Goal: Task Accomplishment & Management: Use online tool/utility

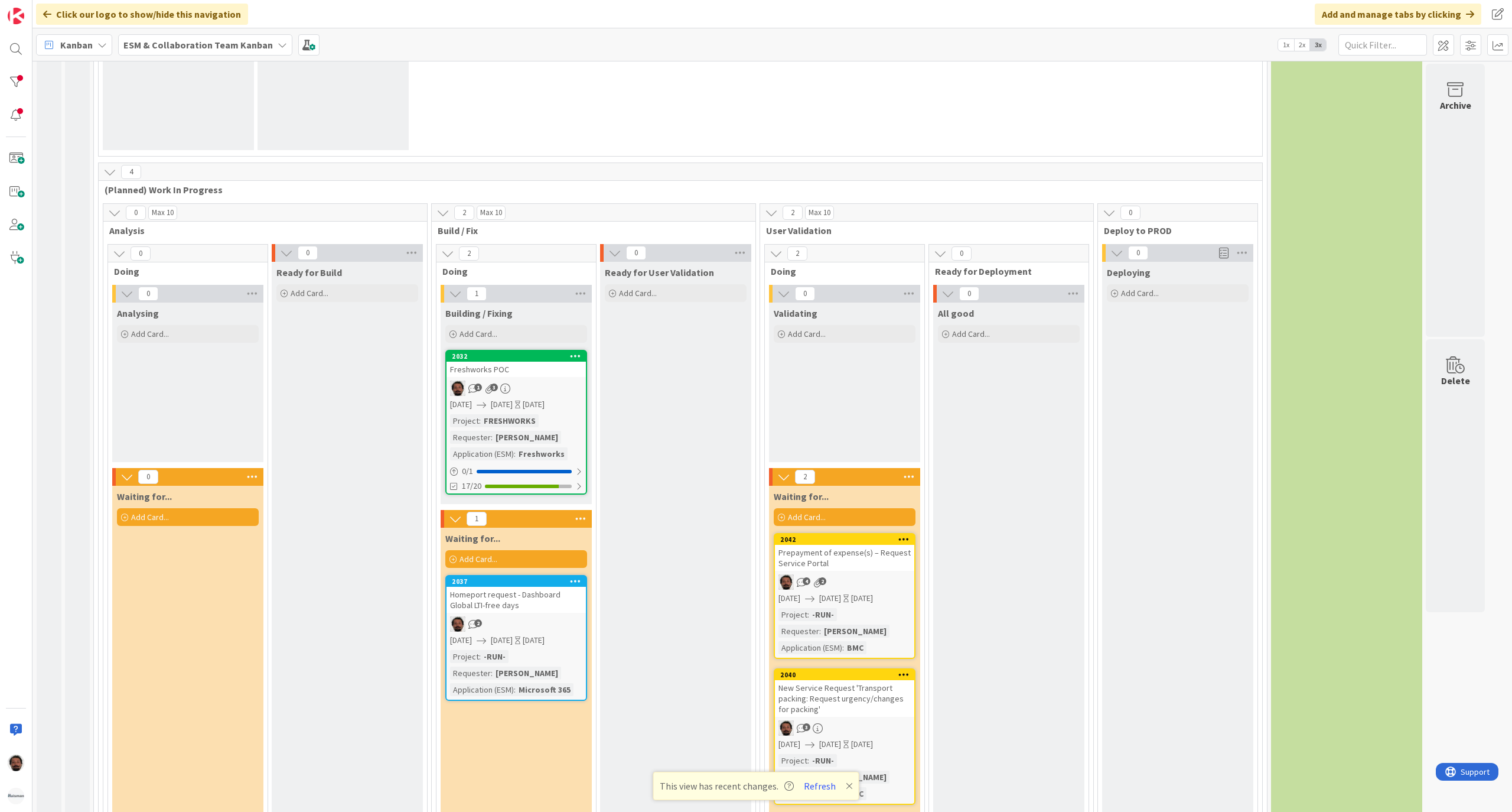
scroll to position [1311, 0]
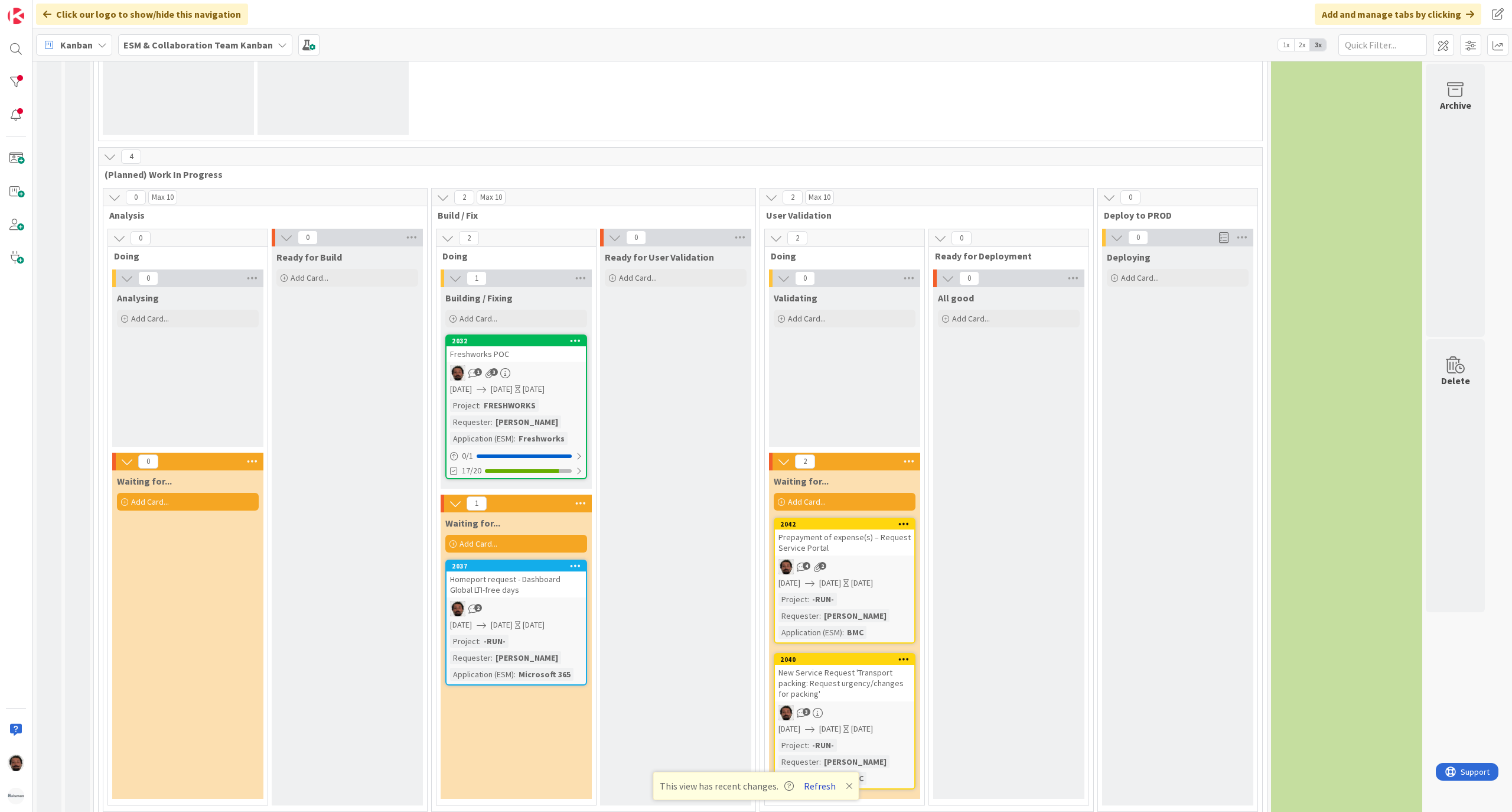
click at [825, 787] on button "Refresh" at bounding box center [820, 785] width 40 height 15
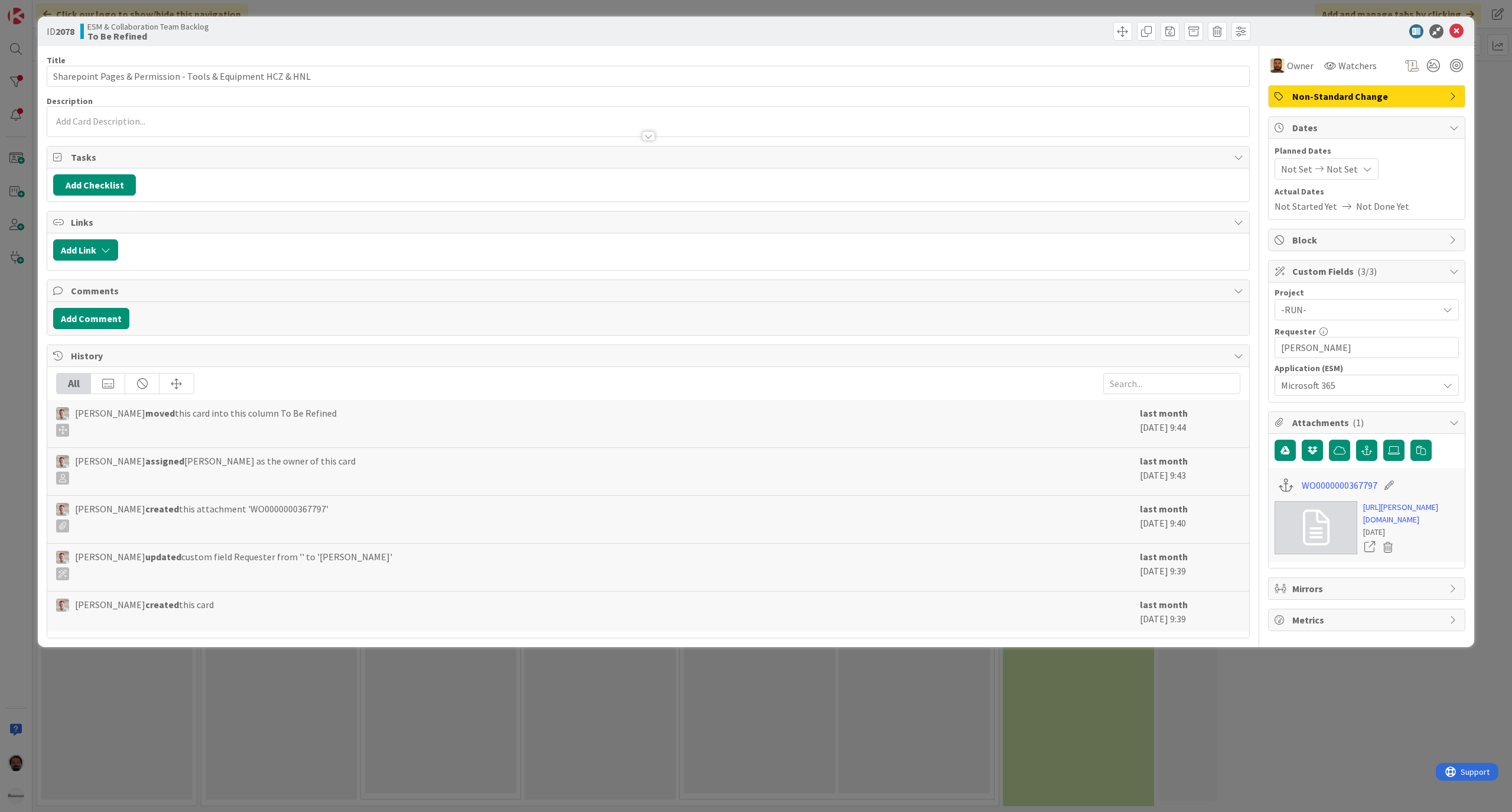
click at [651, 148] on div "Tasks" at bounding box center [648, 158] width 1202 height 22
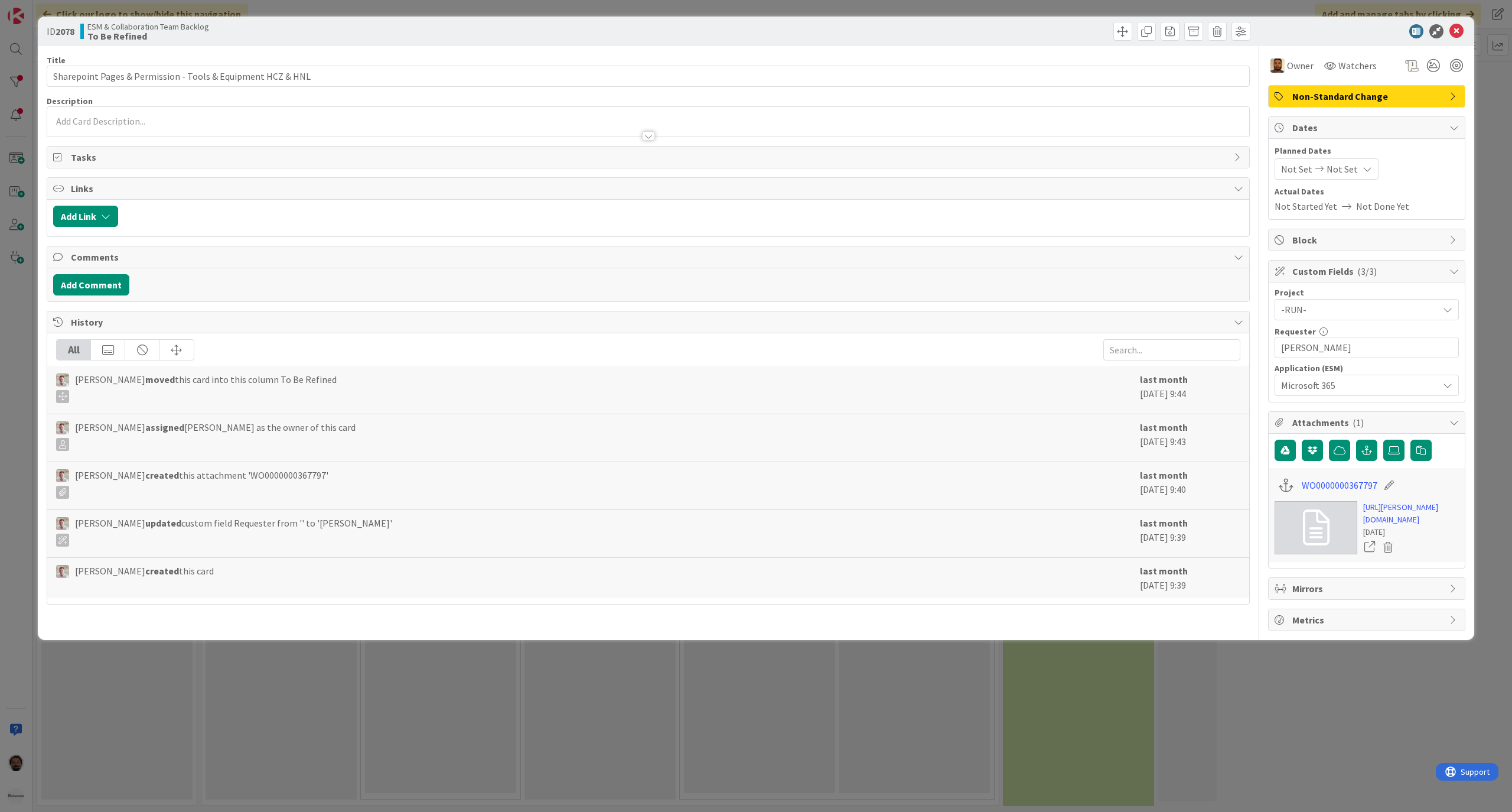
click at [641, 156] on span "Tasks" at bounding box center [650, 158] width 1157 height 14
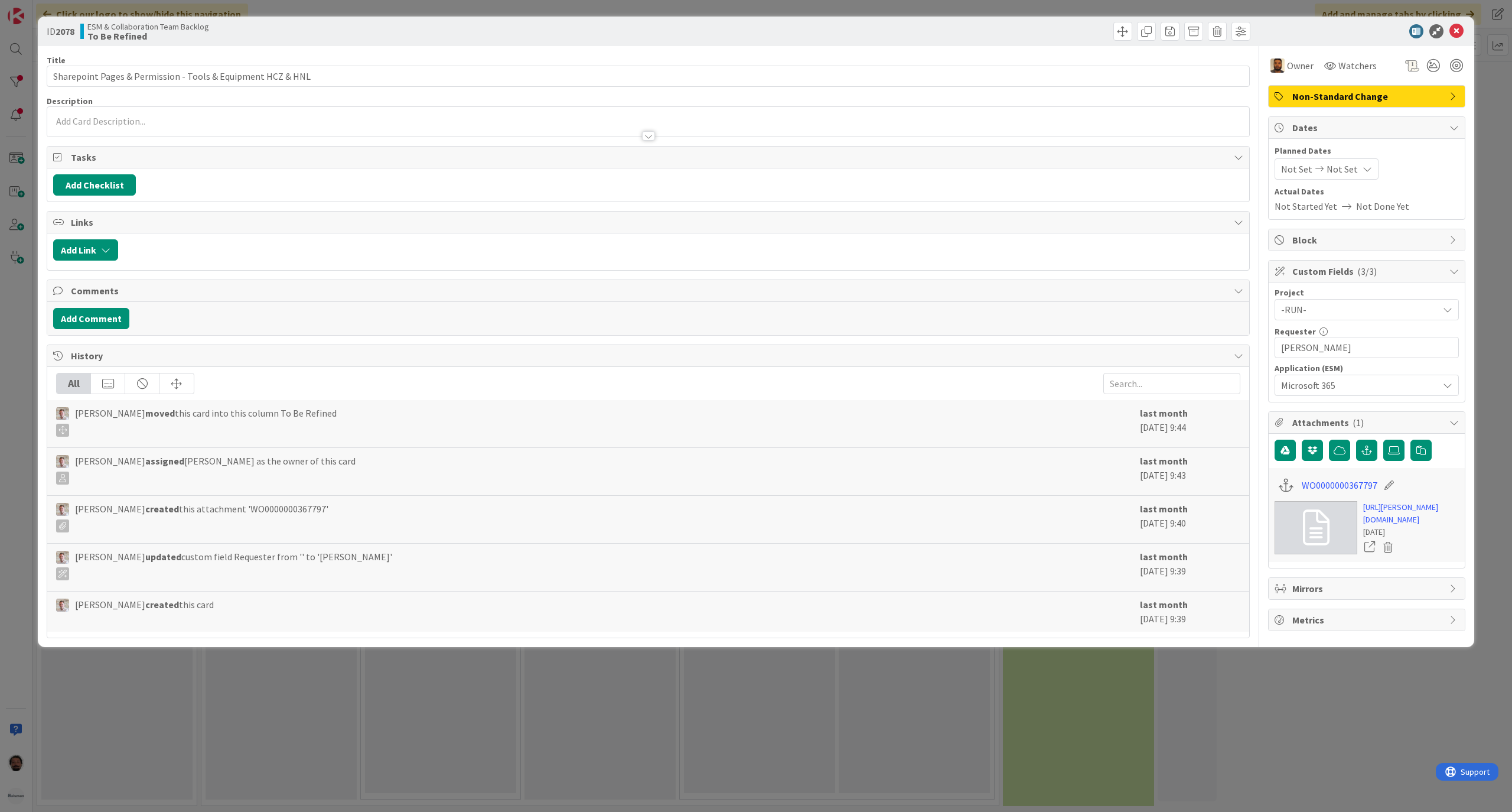
click at [643, 138] on div at bounding box center [648, 135] width 13 height 10
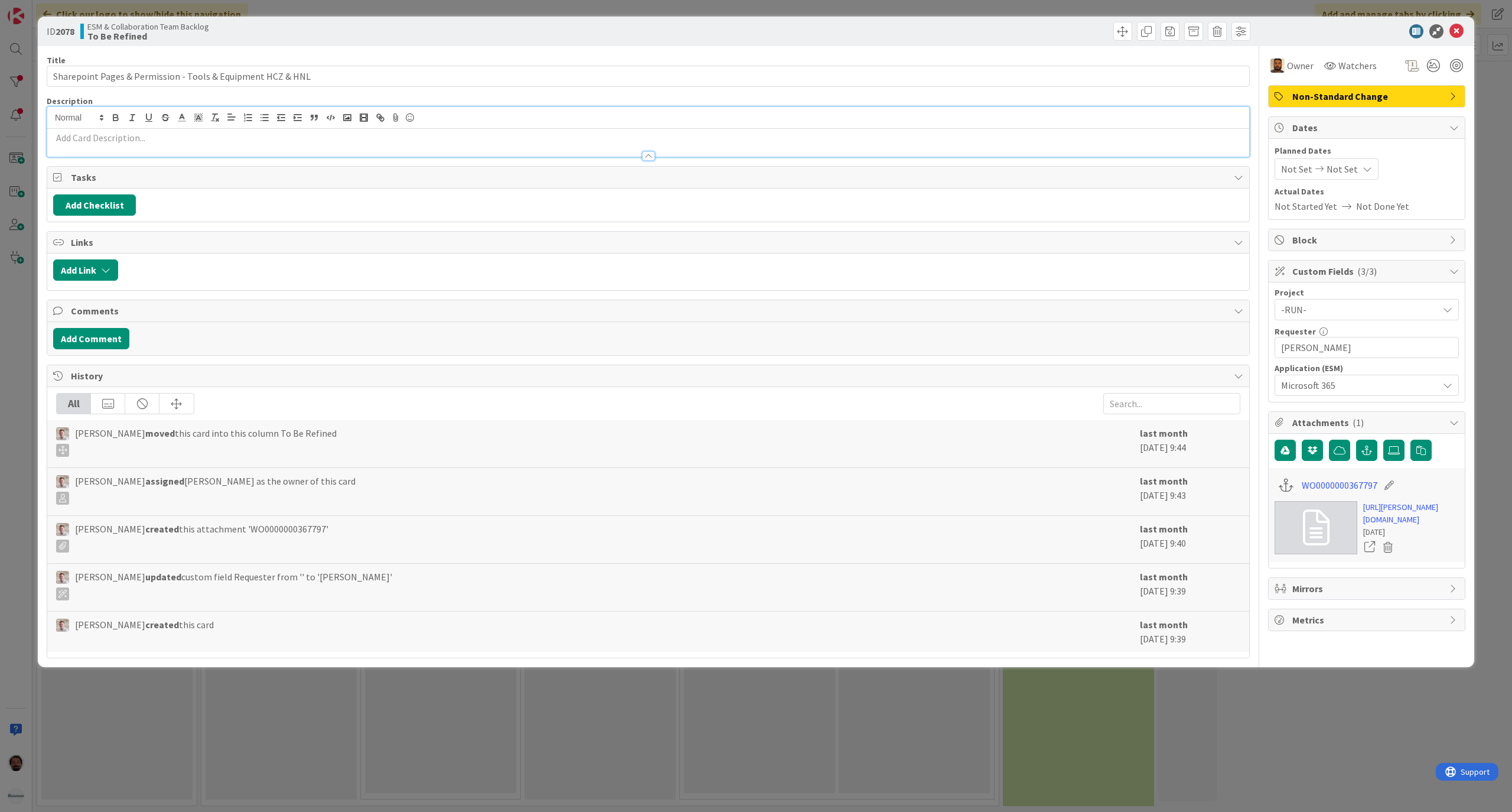
click at [655, 158] on div at bounding box center [648, 150] width 1203 height 13
click at [647, 157] on div at bounding box center [648, 156] width 13 height 10
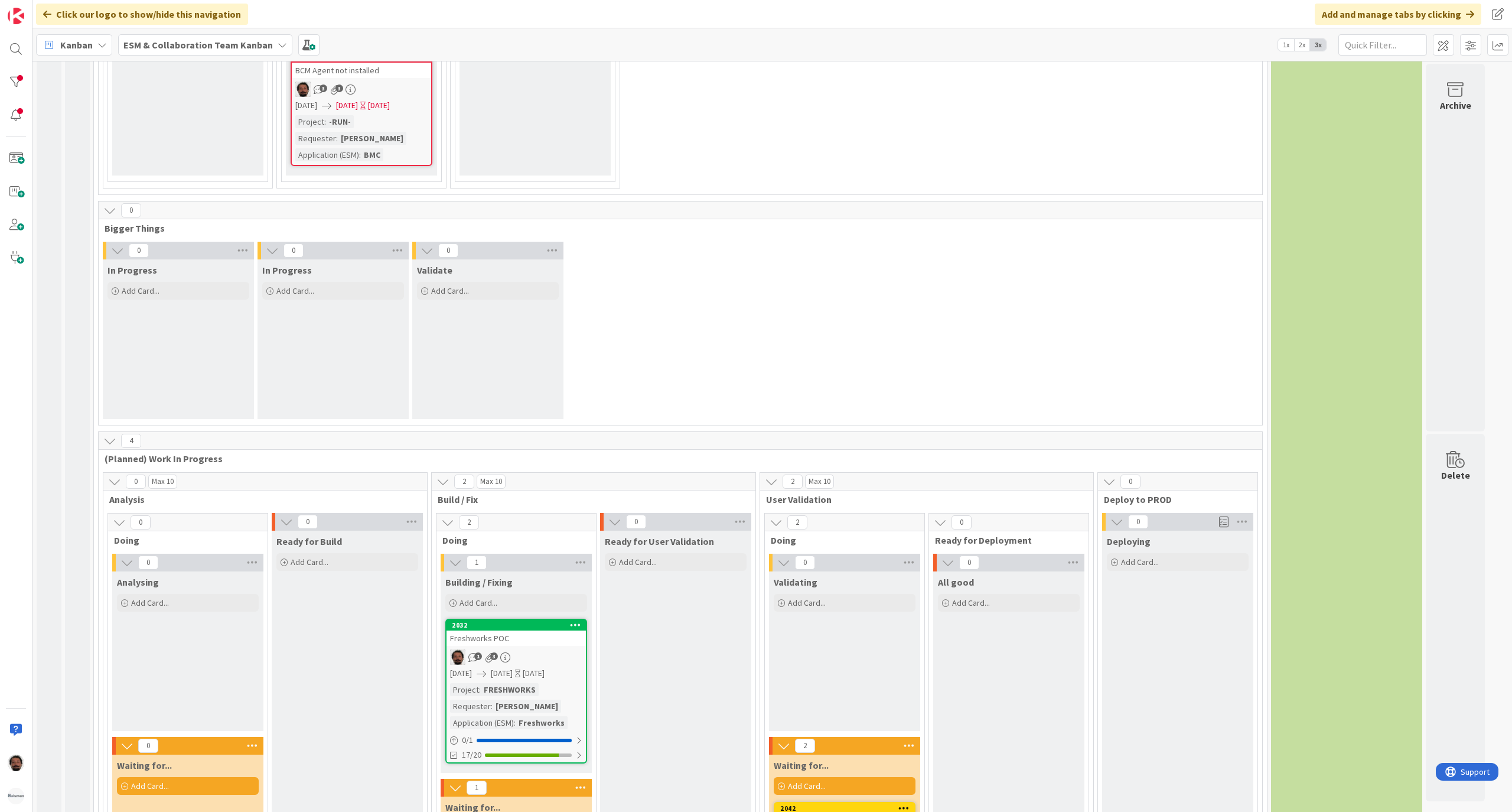
scroll to position [1311, 0]
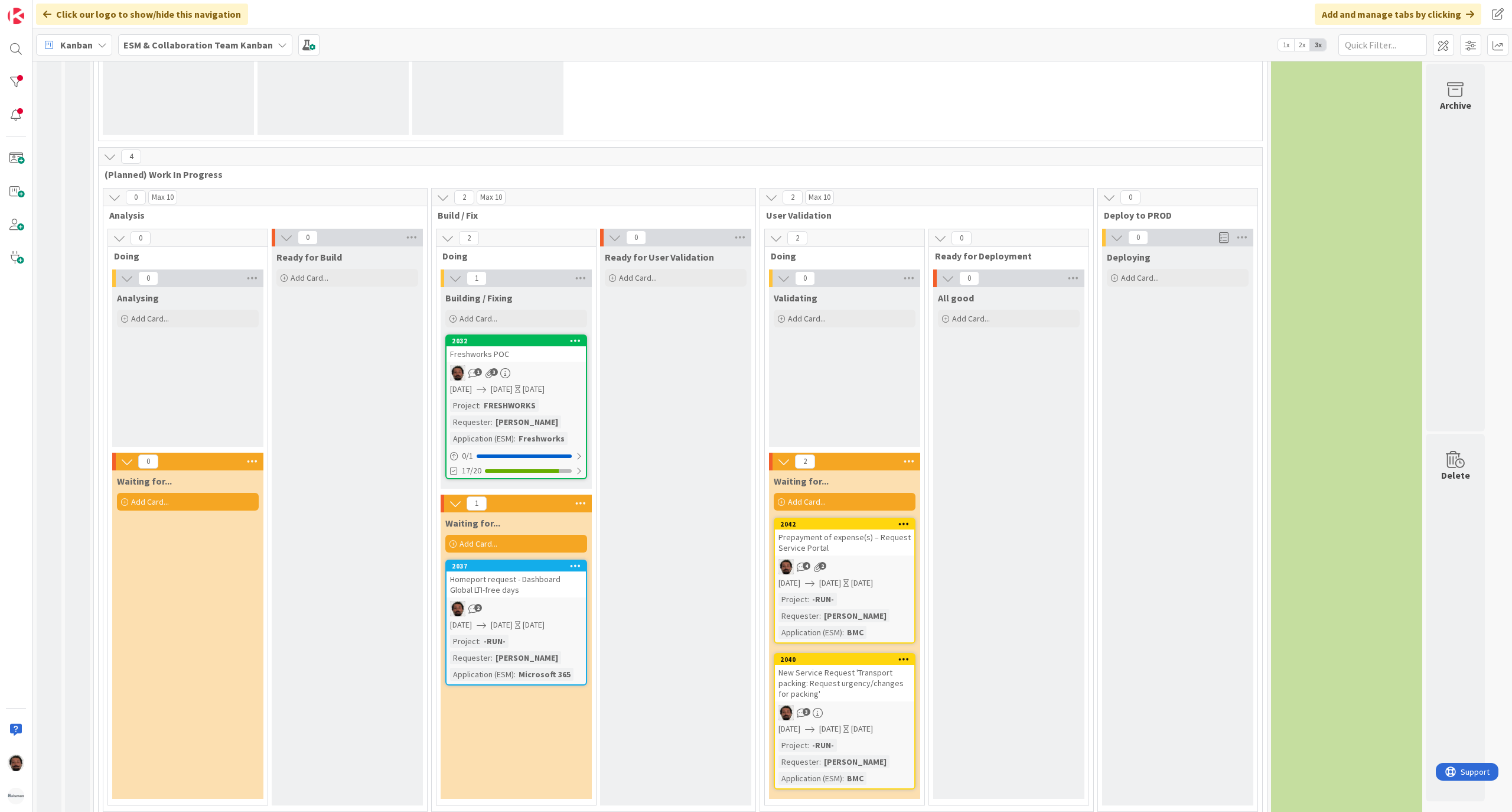
click at [538, 601] on div "2" at bounding box center [516, 608] width 140 height 15
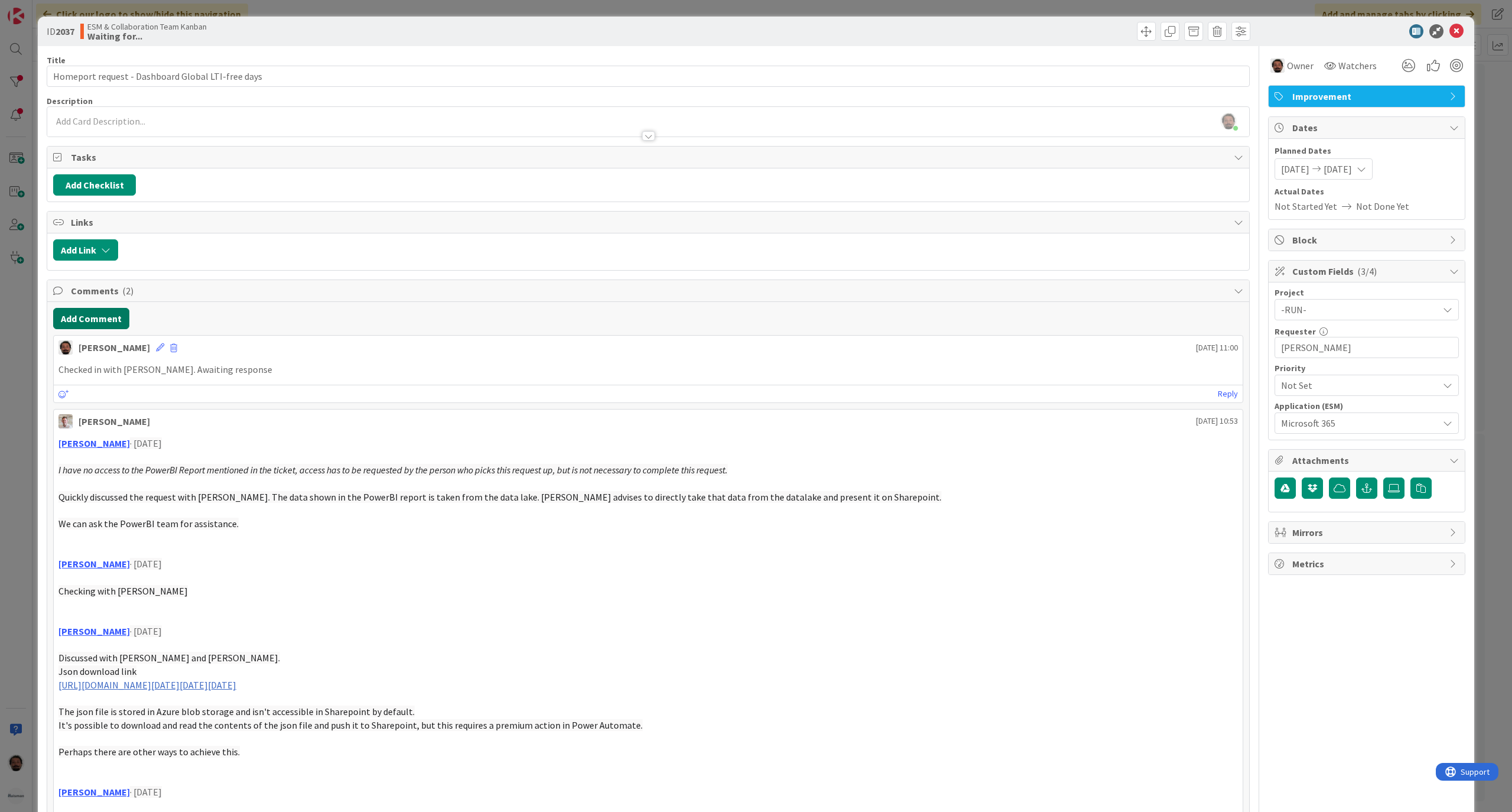
click at [91, 325] on button "Add Comment" at bounding box center [92, 319] width 77 height 21
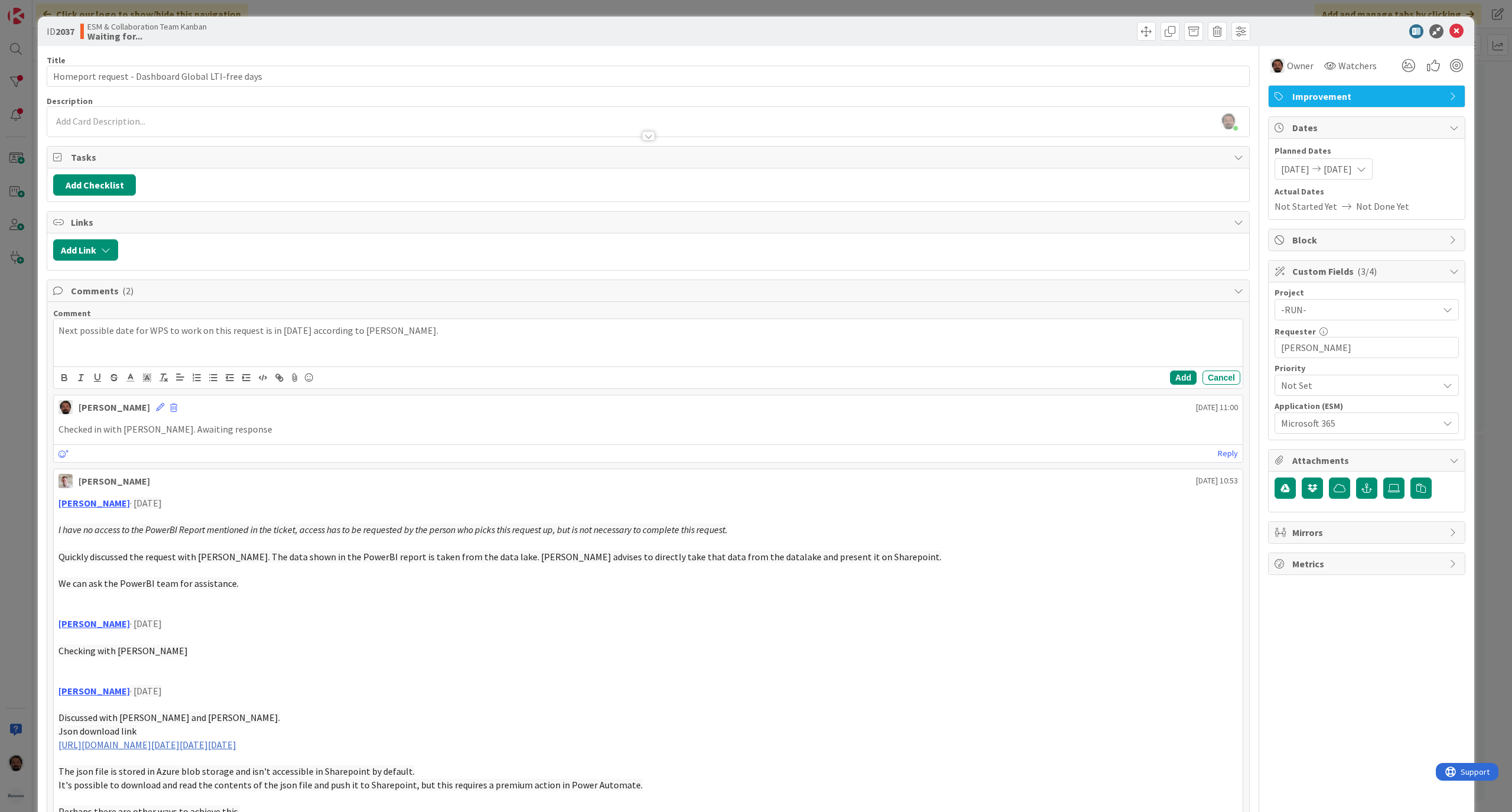
click at [1170, 373] on div "Add Cancel" at bounding box center [648, 378] width 1189 height 22
click at [1170, 377] on button "Add" at bounding box center [1184, 378] width 27 height 14
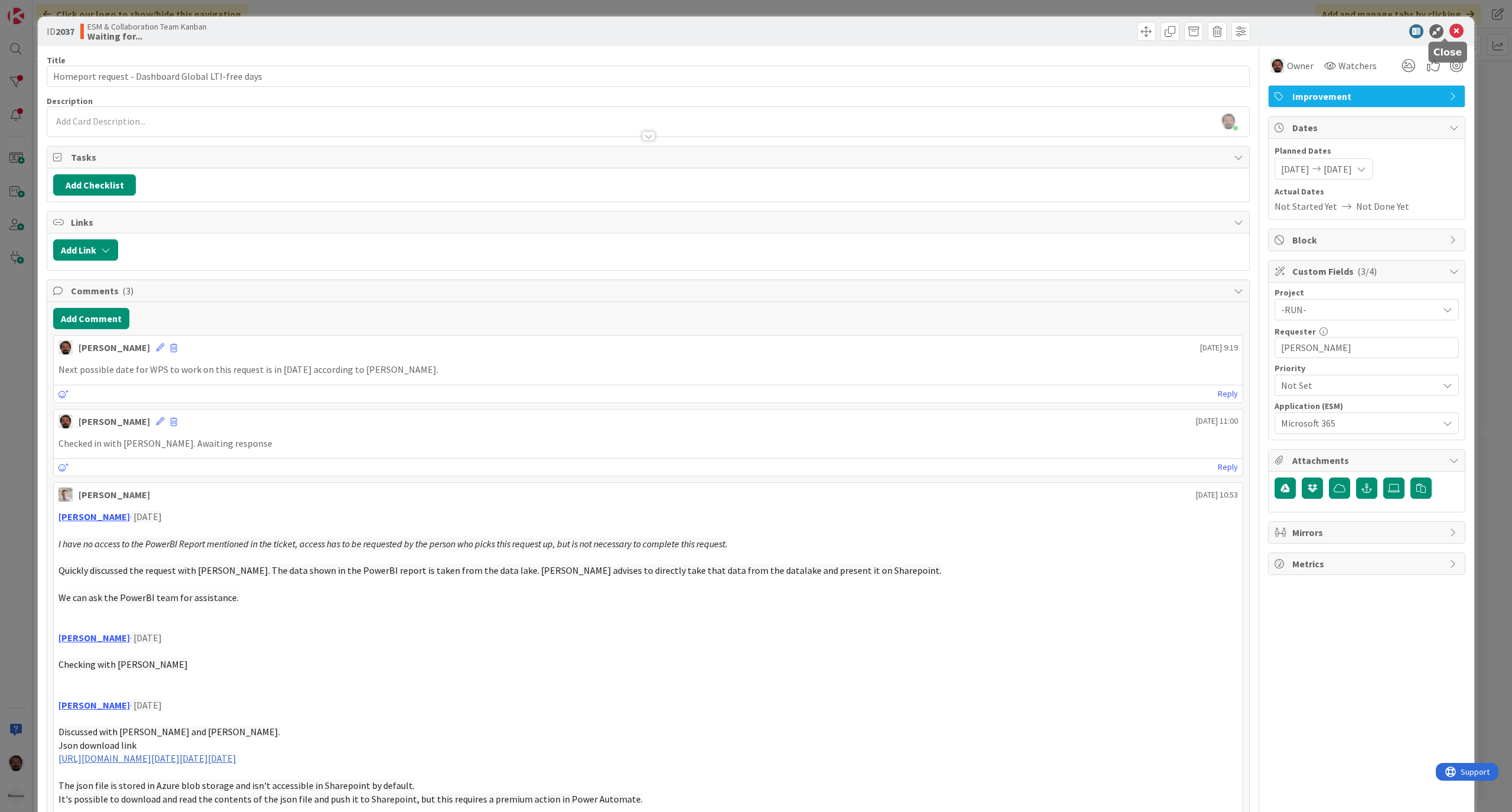
click at [1450, 27] on icon at bounding box center [1457, 31] width 14 height 14
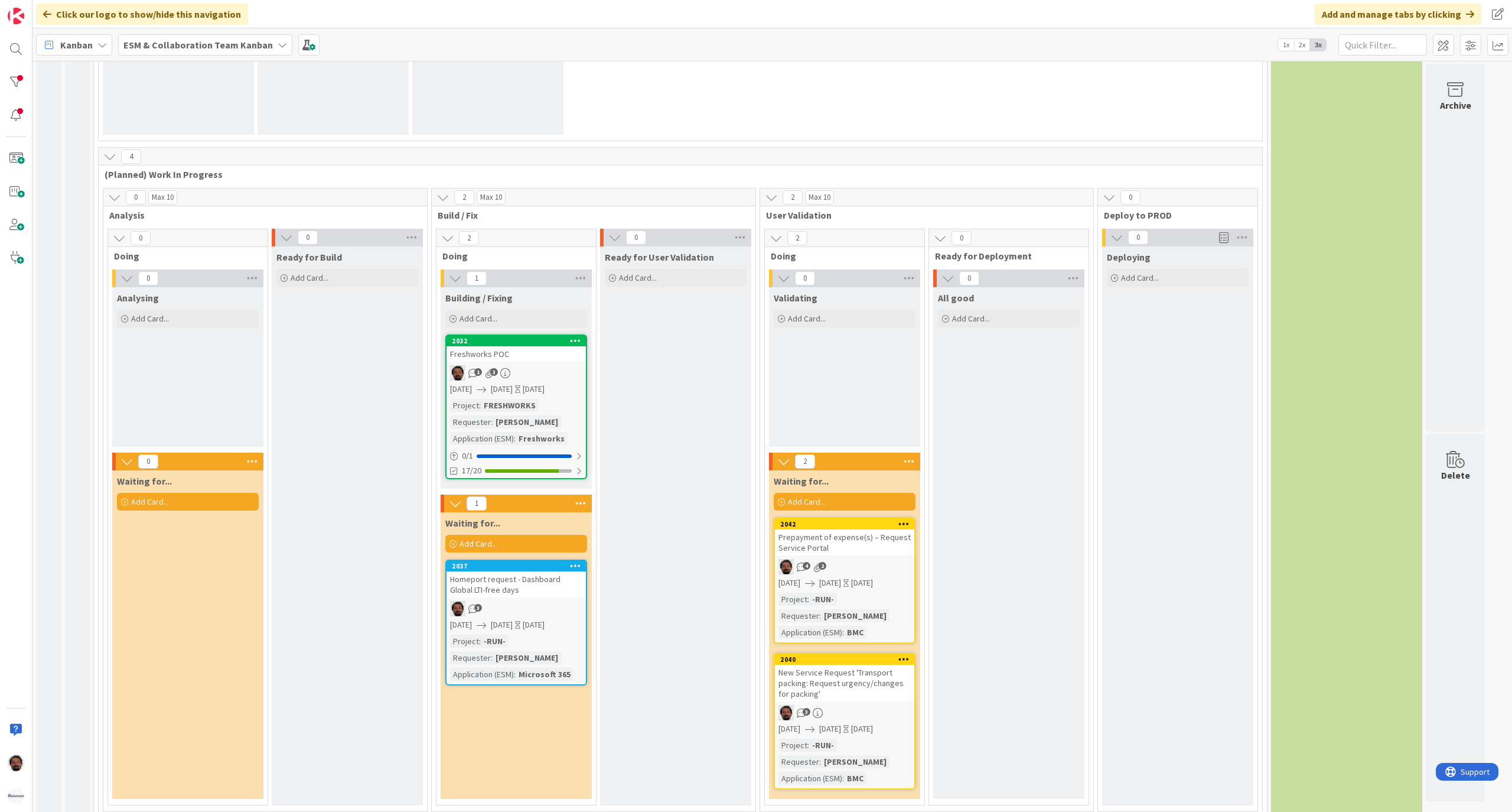
click at [549, 346] on div "Freshworks POC" at bounding box center [516, 353] width 140 height 15
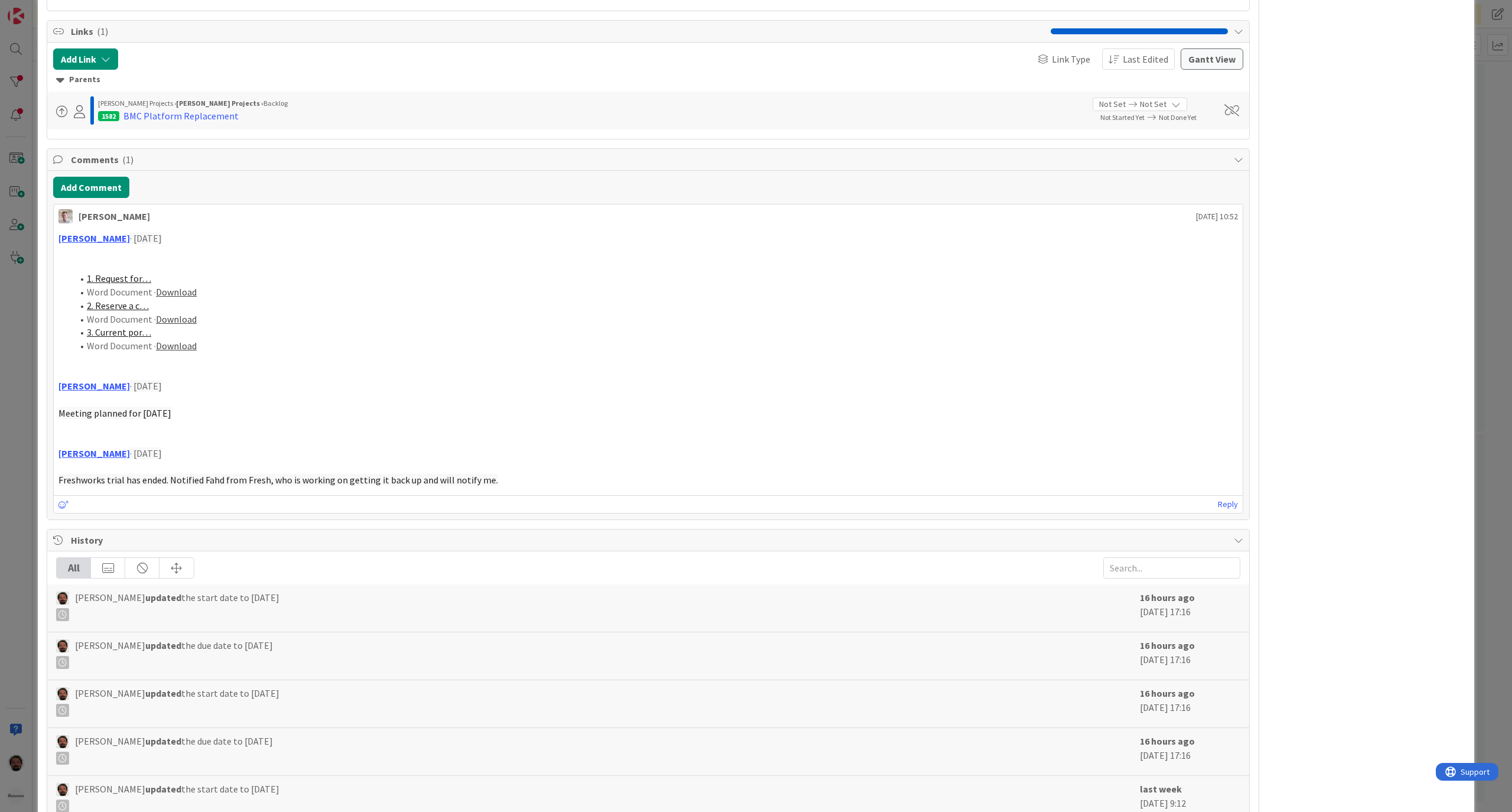
scroll to position [551, 0]
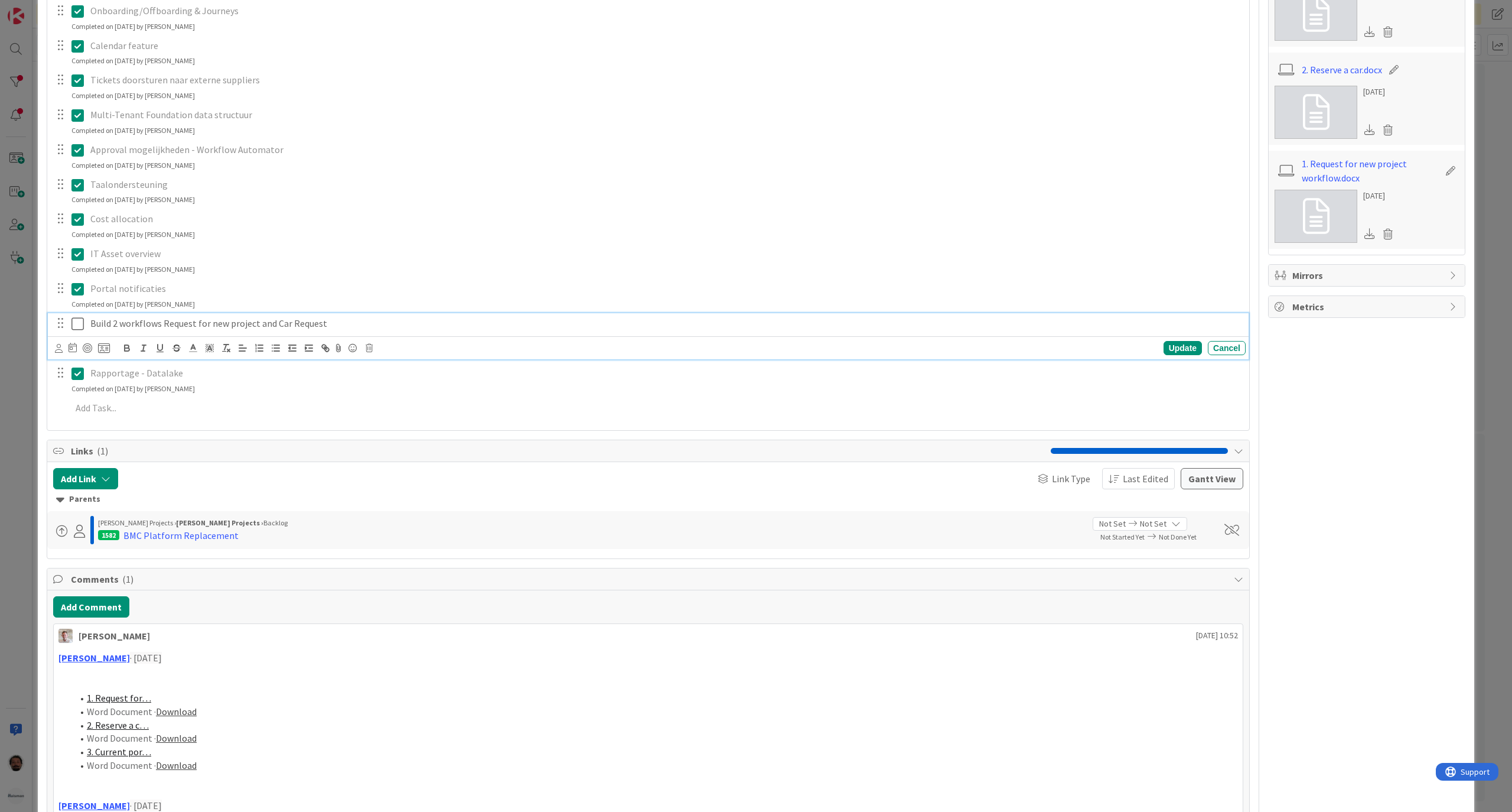
click at [199, 322] on p "Build 2 workflows Request for new project and Car Request" at bounding box center [666, 323] width 1151 height 13
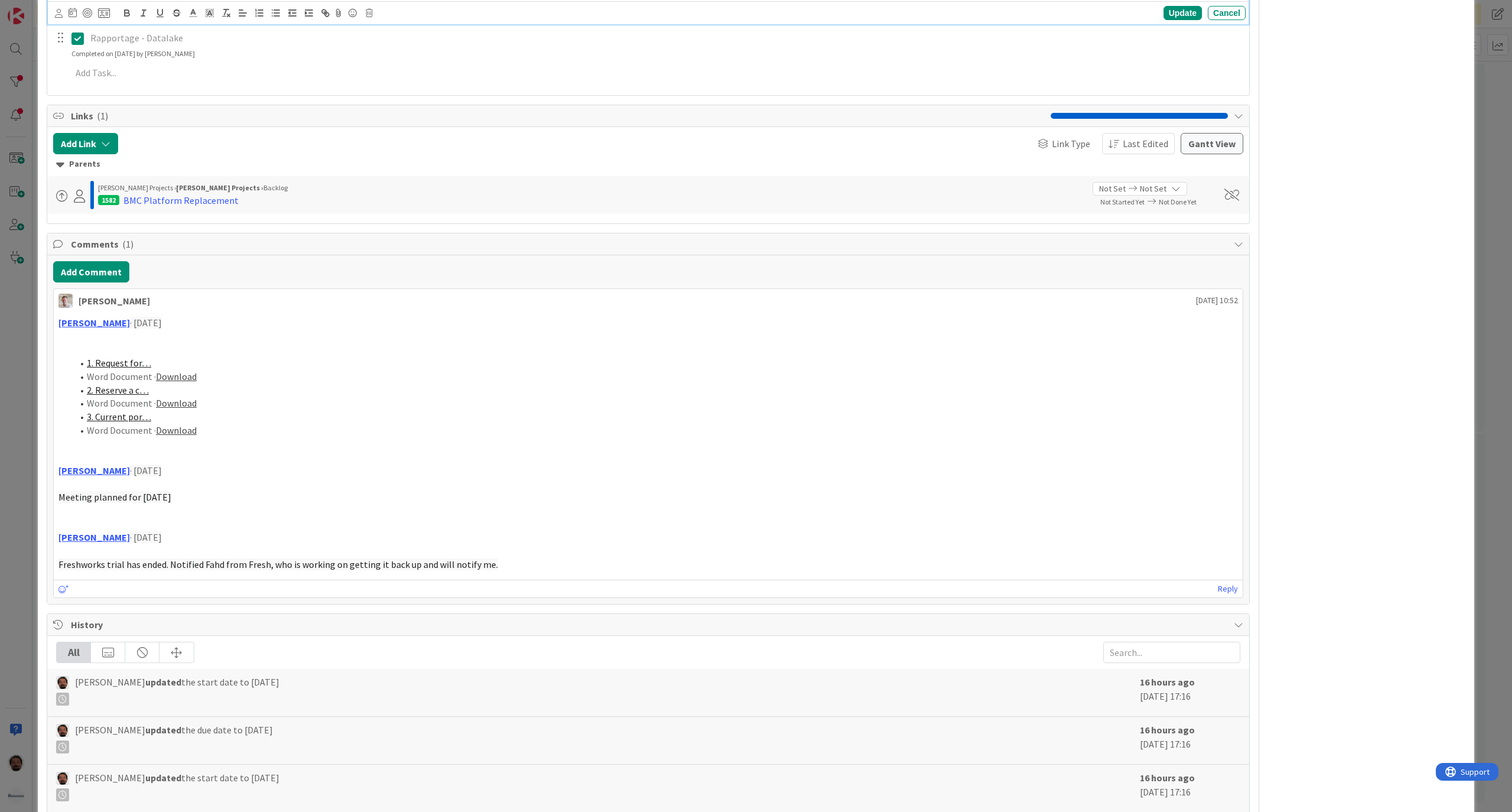
scroll to position [1024, 0]
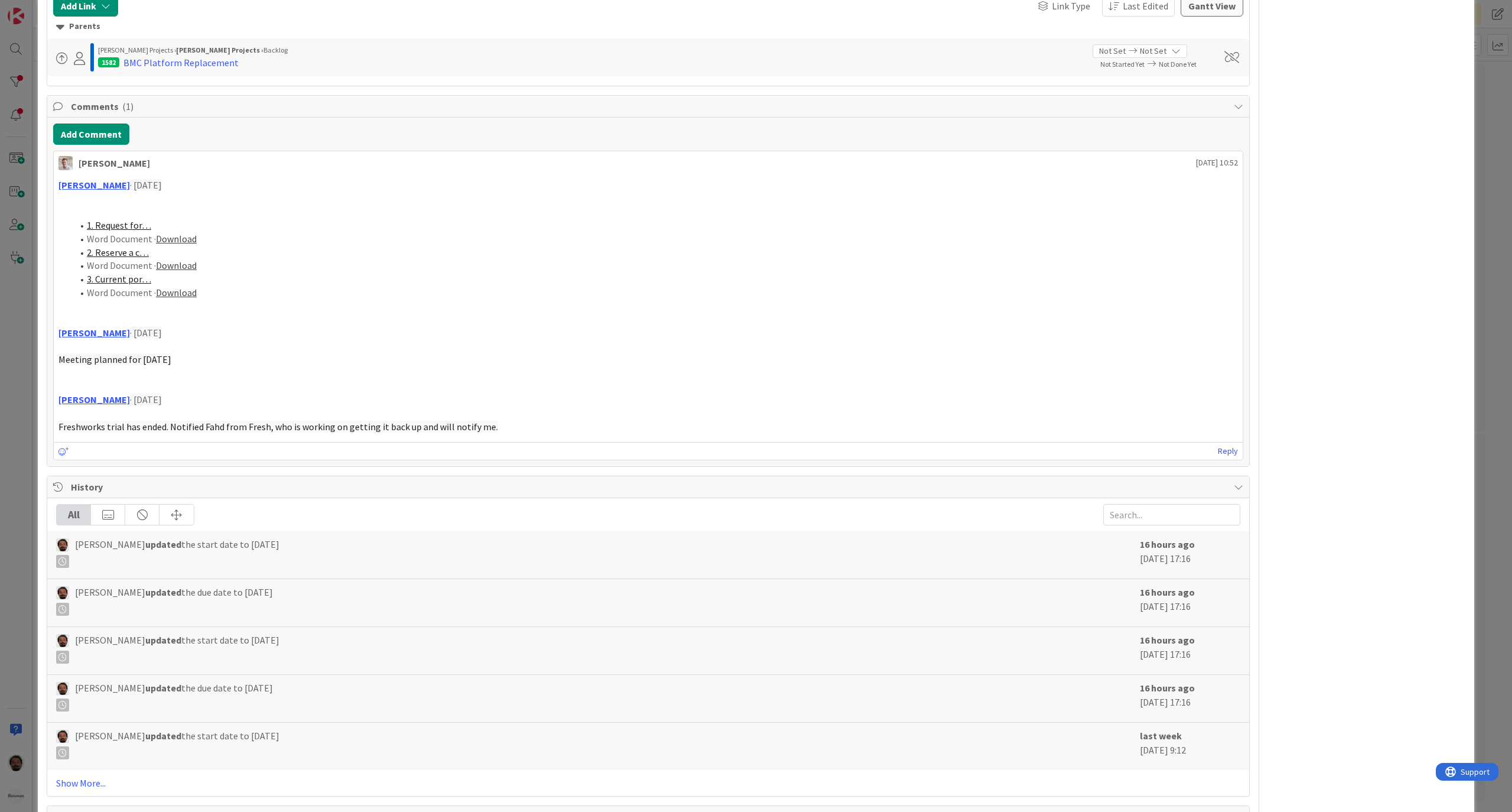
click at [445, 402] on p "[PERSON_NAME] · [DATE]" at bounding box center [648, 399] width 1179 height 13
drag, startPoint x: 163, startPoint y: 429, endPoint x: 504, endPoint y: 433, distance: 341.0
click at [502, 433] on p "Freshworks trial has ended. Notified Fahd from Fresh, who is working on getting…" at bounding box center [648, 427] width 1179 height 13
click at [504, 433] on p "Freshworks trial has ended. Notified Fahd from Fresh, who is working on getting…" at bounding box center [648, 427] width 1179 height 13
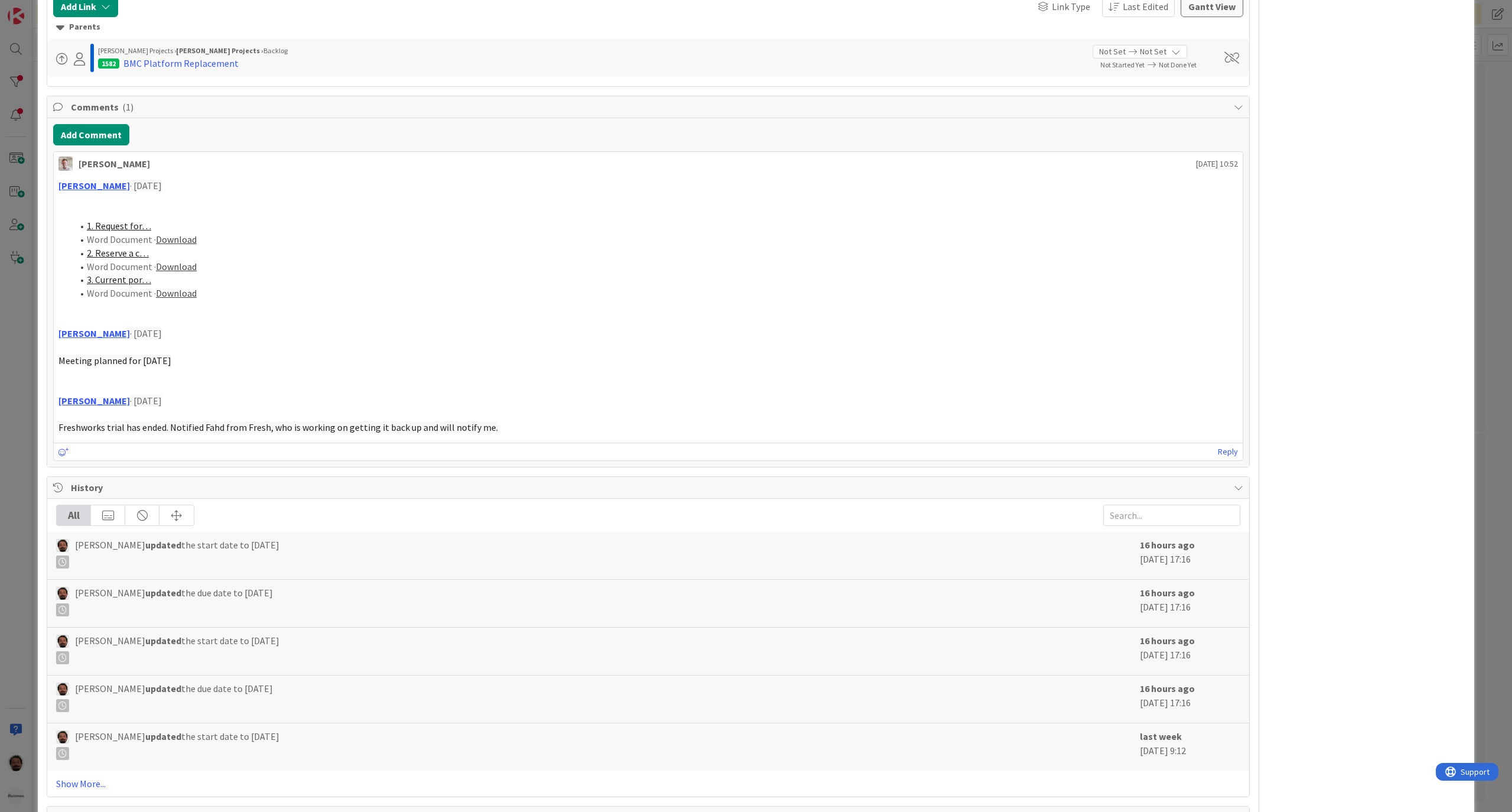
click at [504, 433] on p "Freshworks trial has ended. Notified Fahd from Fresh, who is working on getting…" at bounding box center [648, 427] width 1179 height 13
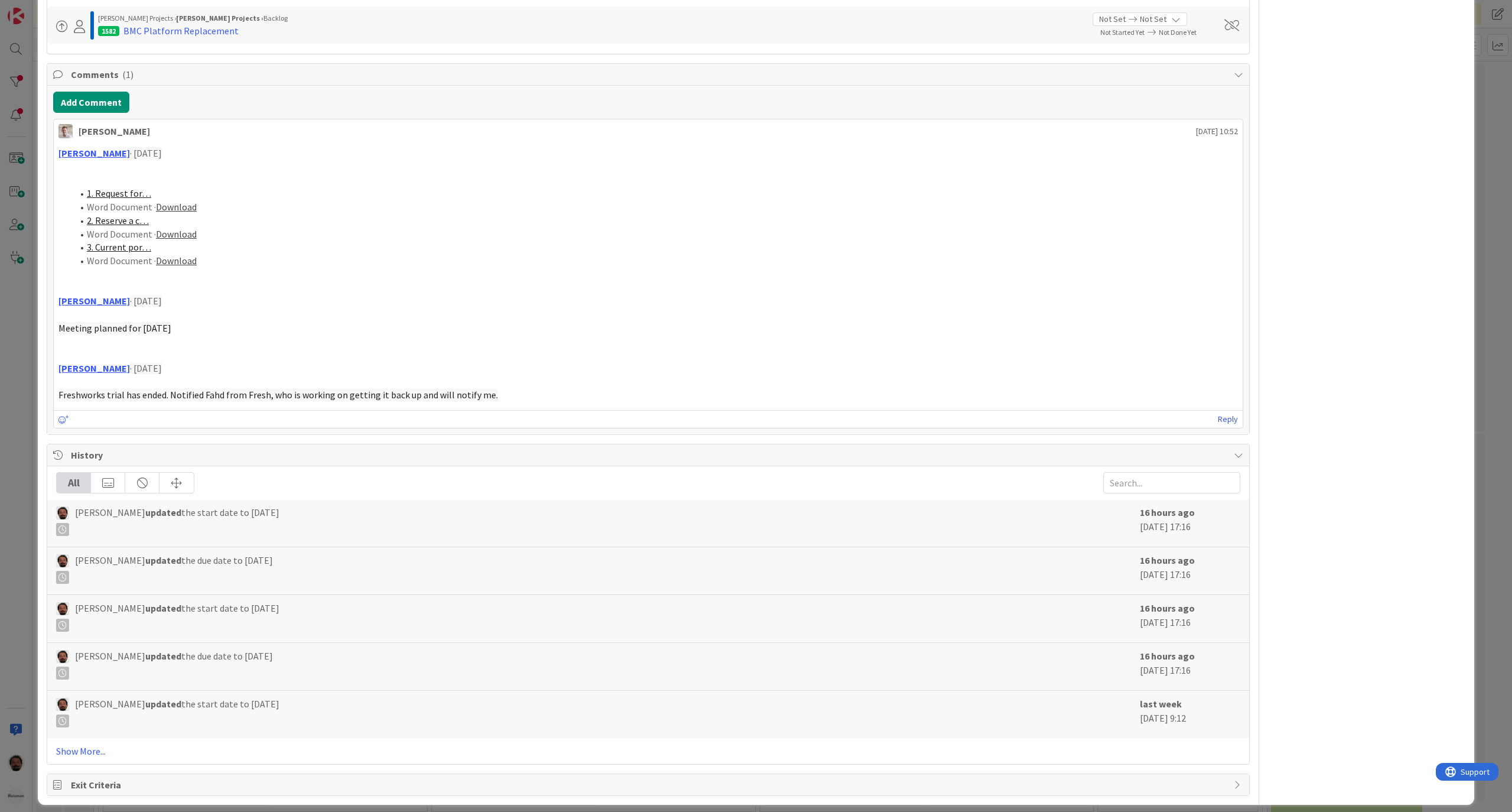
scroll to position [1046, 0]
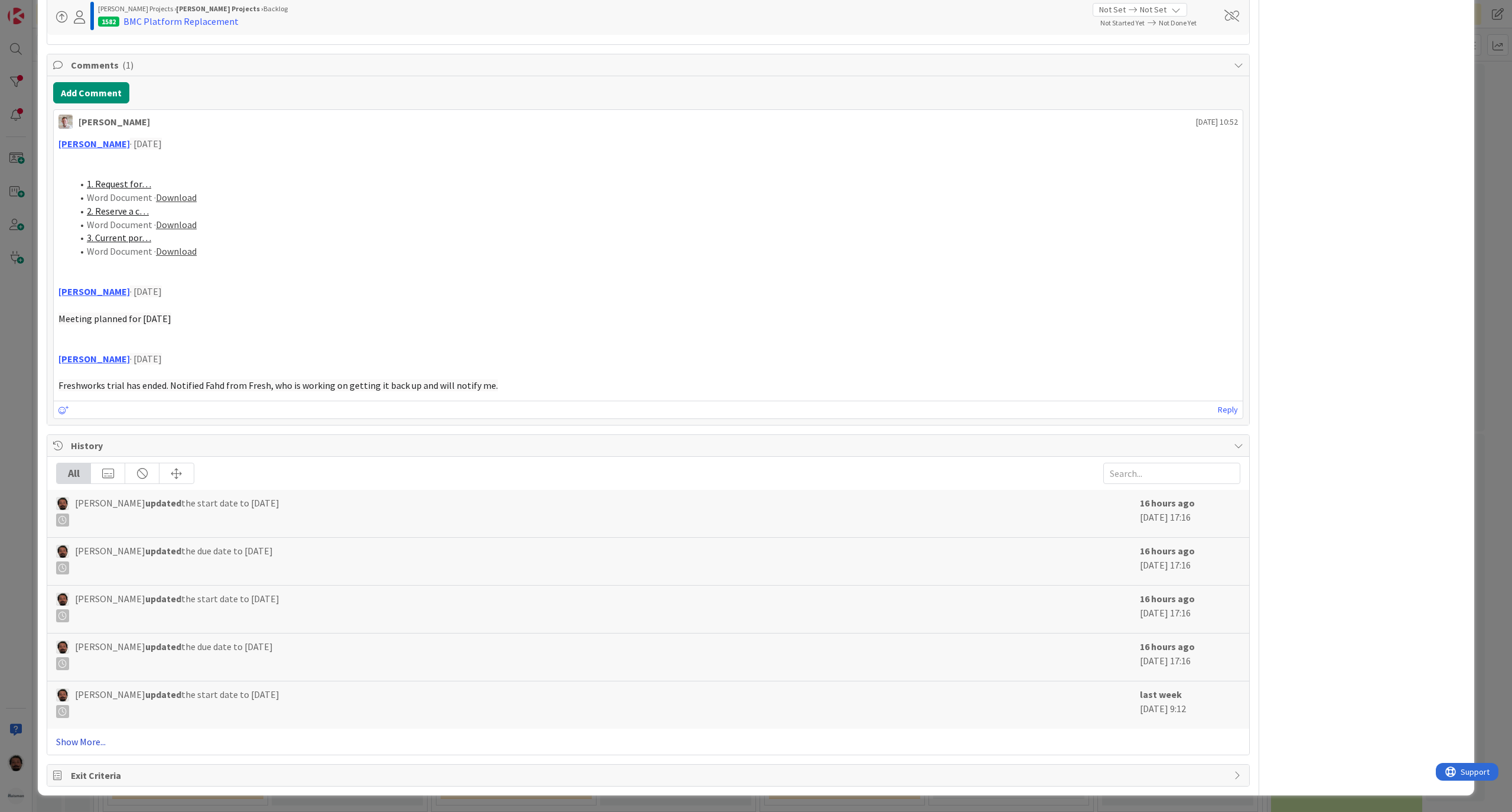
click at [104, 743] on link "Show More..." at bounding box center [648, 742] width 1185 height 14
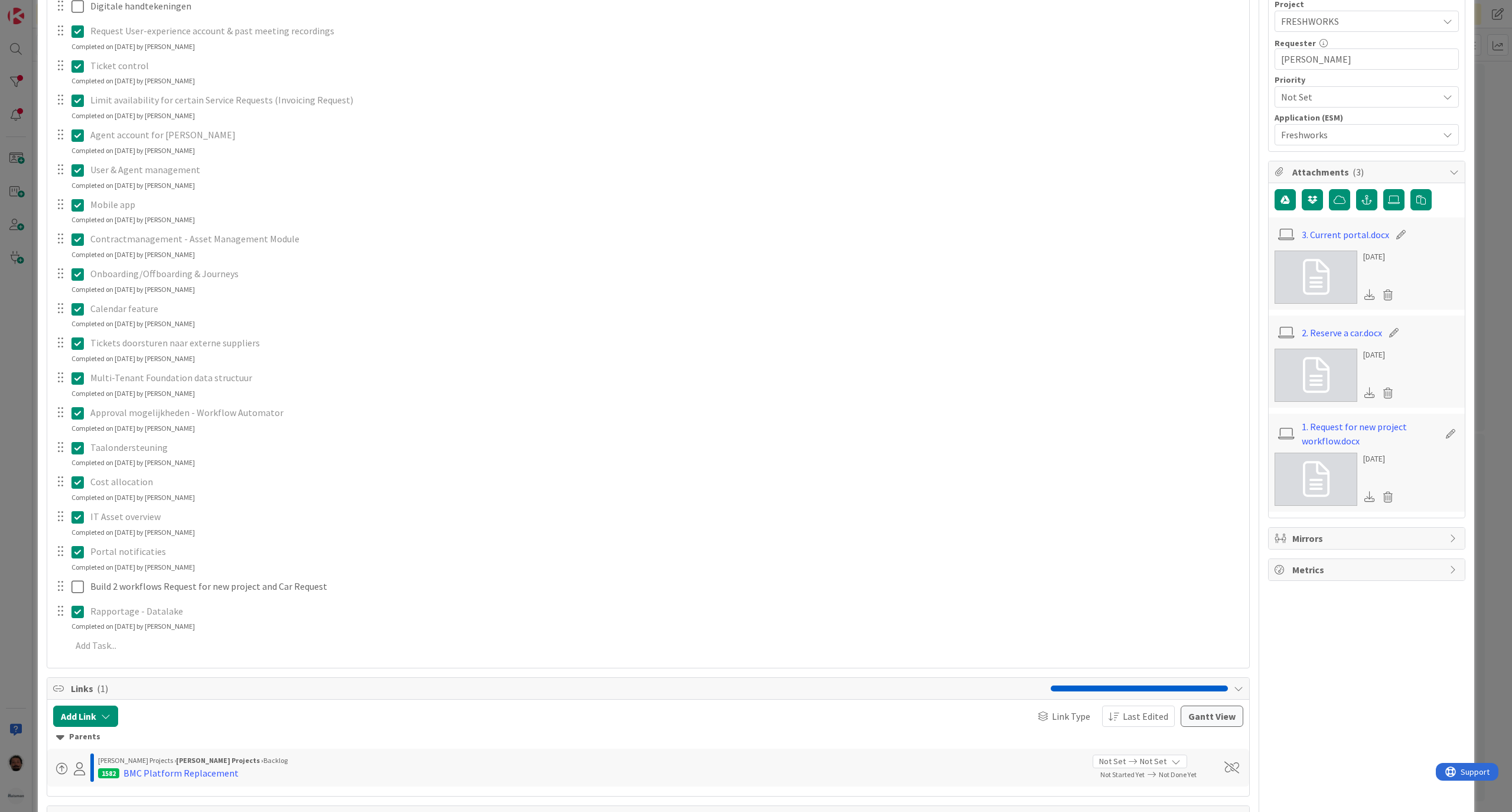
scroll to position [761, 0]
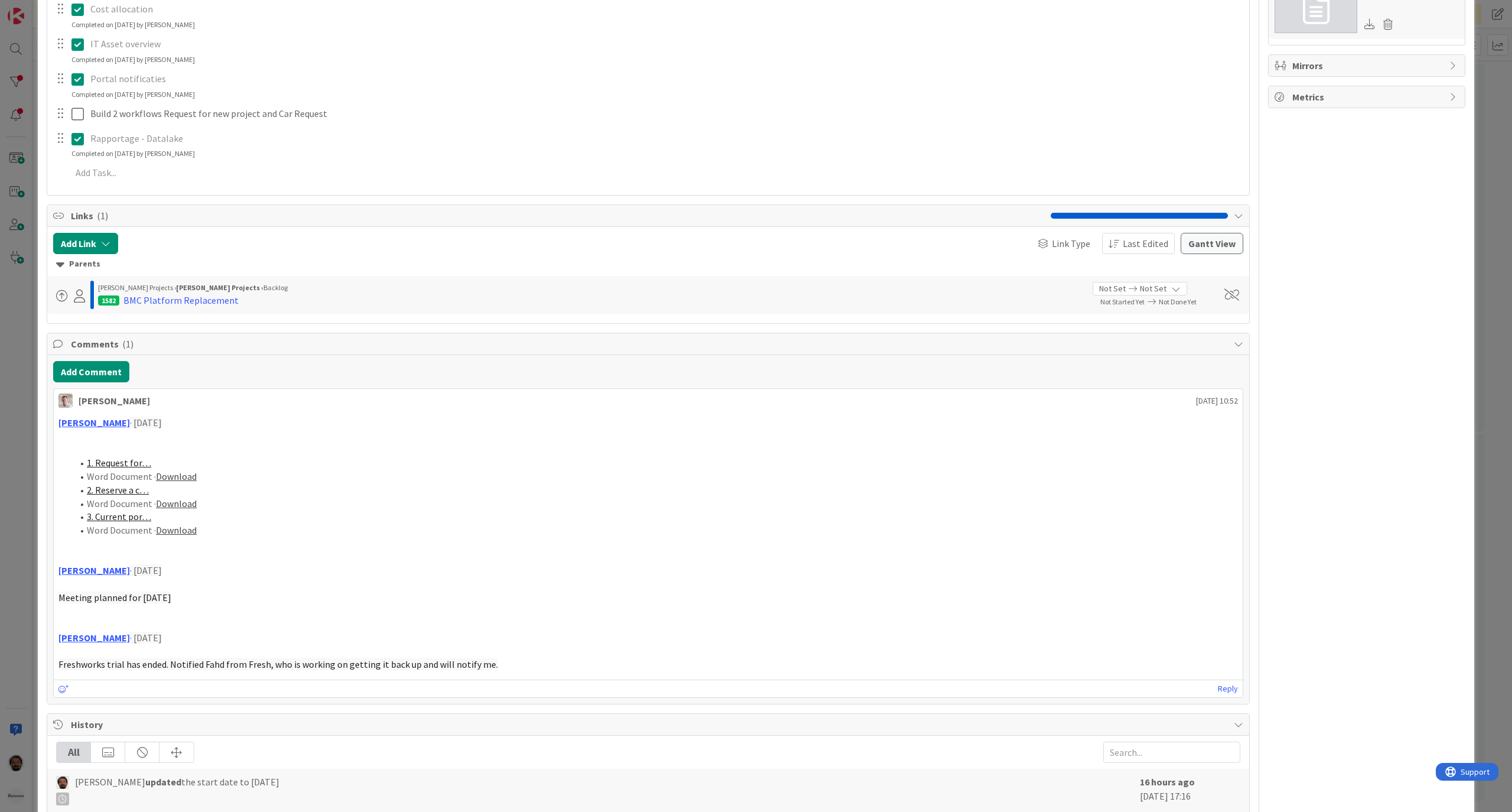
click at [492, 337] on div "Comments ( 1 )" at bounding box center [648, 344] width 1202 height 22
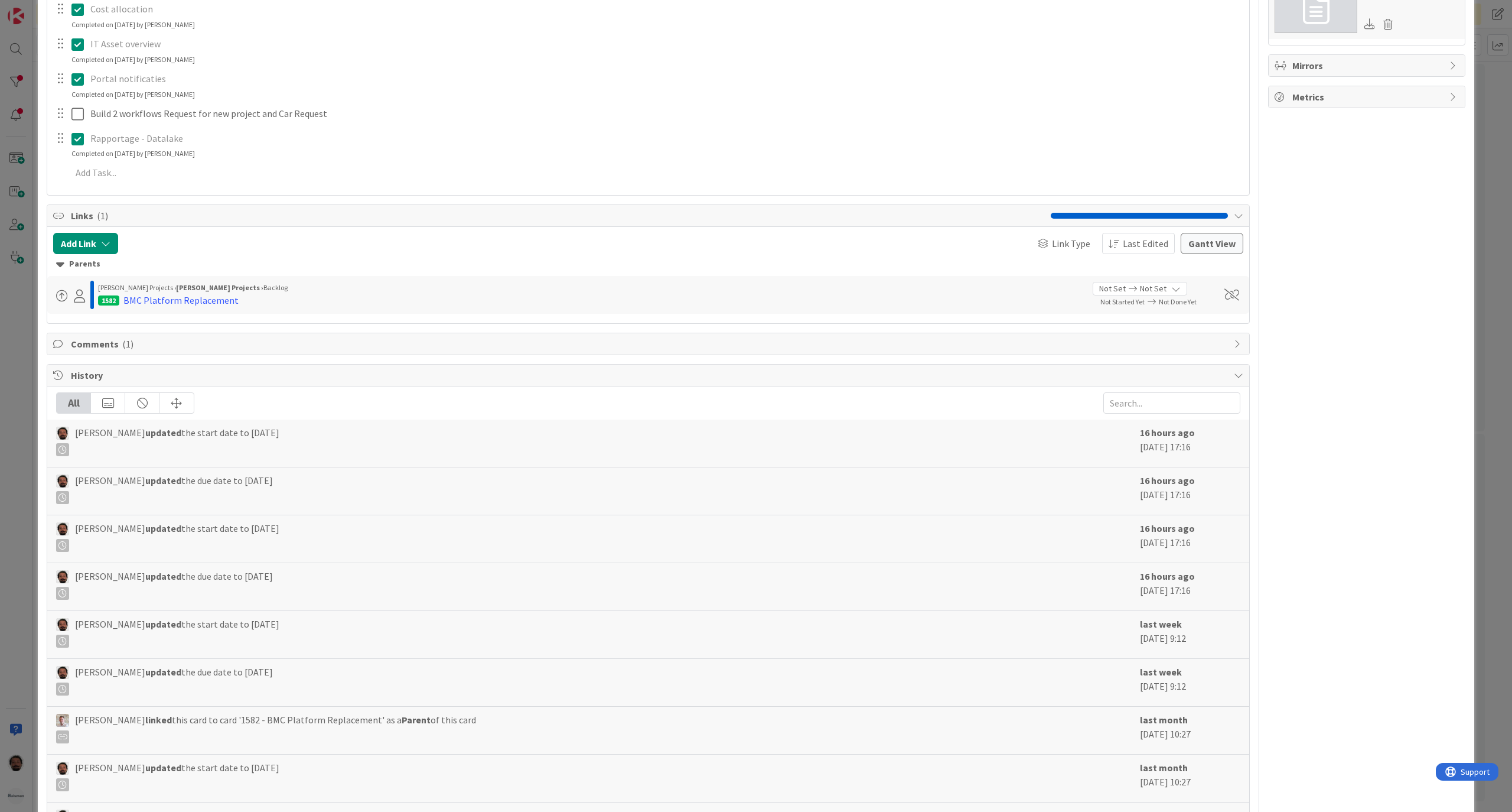
click at [369, 343] on span "Comments ( 1 )" at bounding box center [650, 344] width 1157 height 14
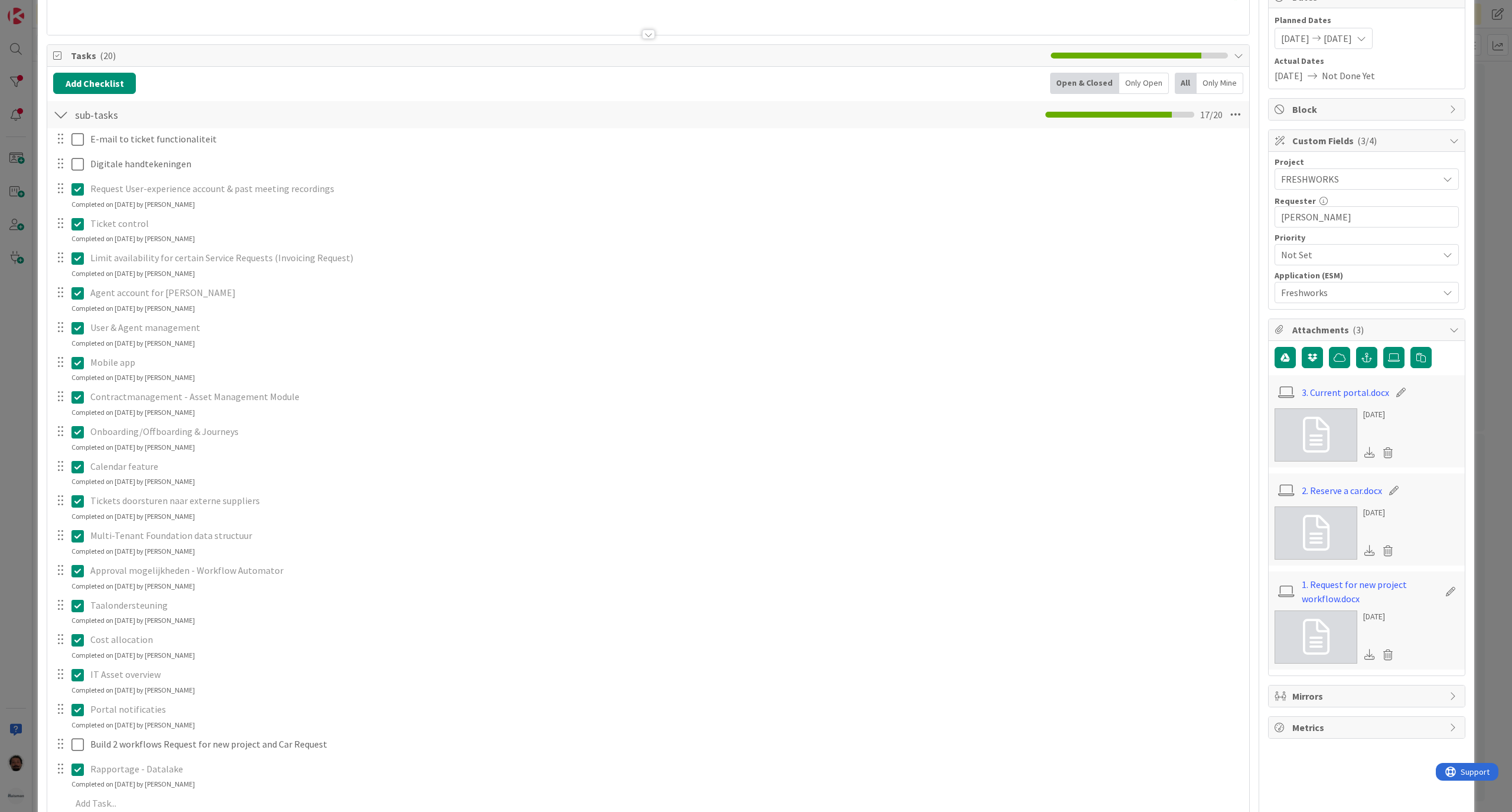
scroll to position [0, 0]
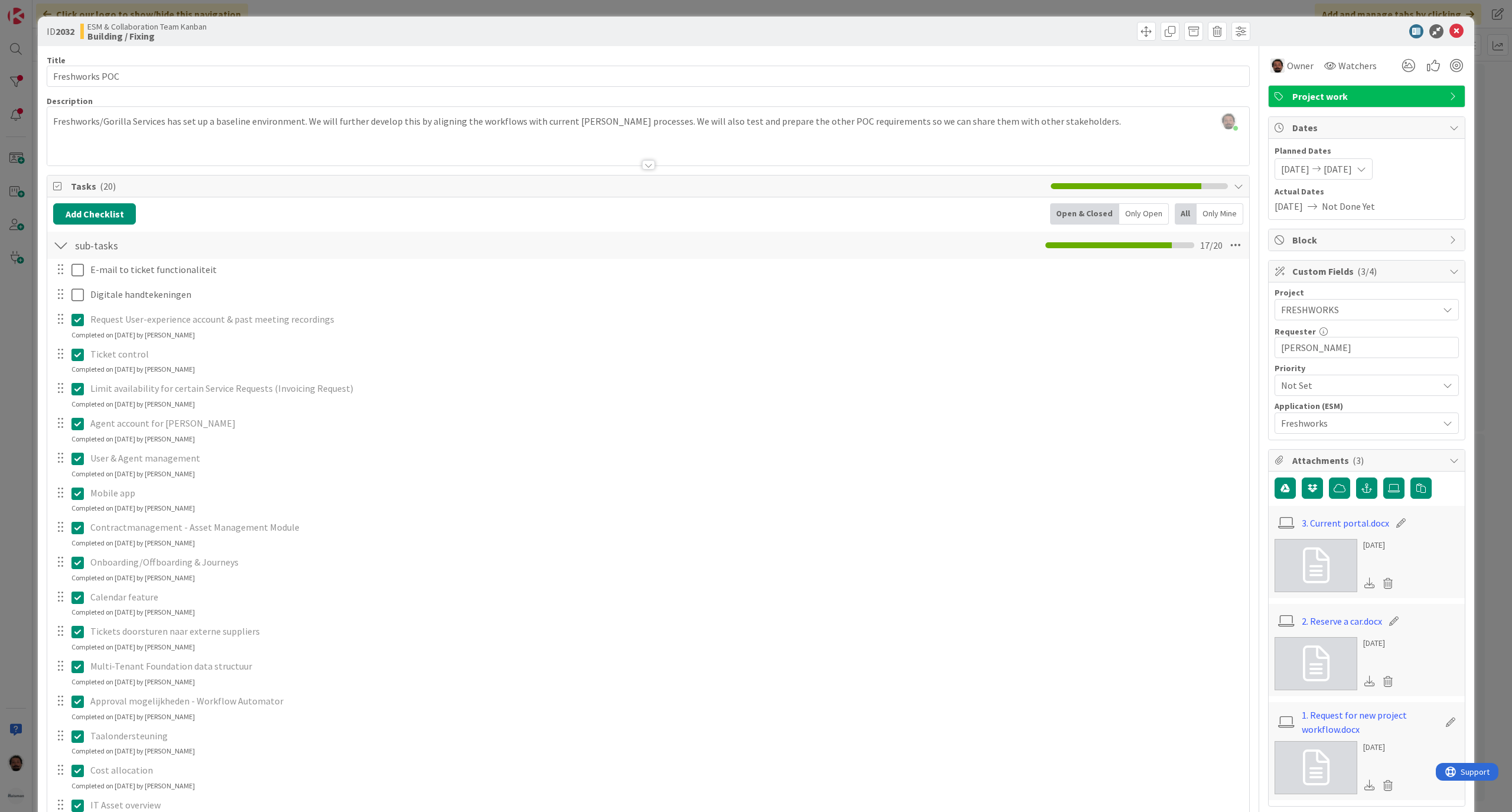
click at [651, 163] on div at bounding box center [648, 150] width 1202 height 30
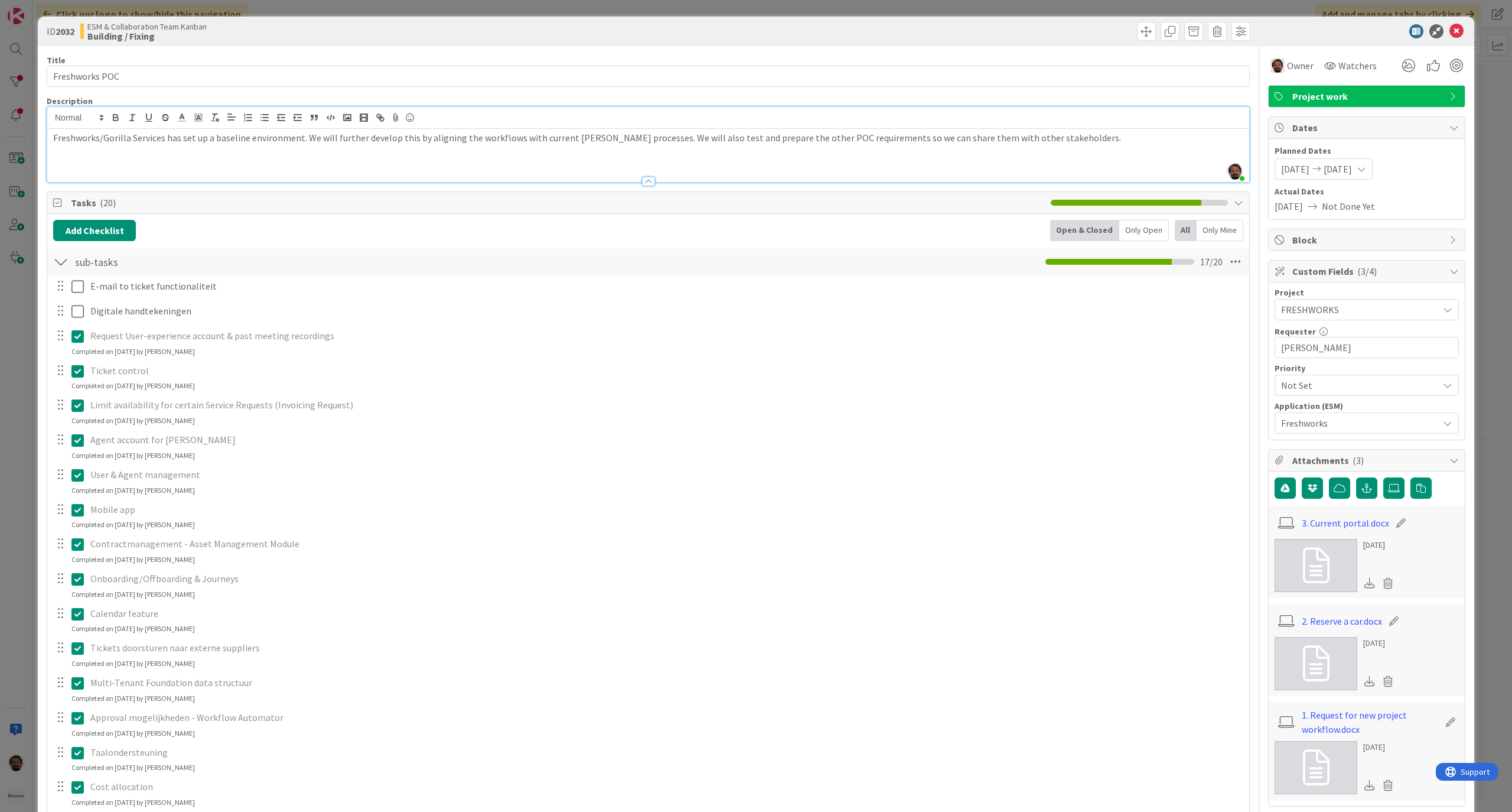
click at [1069, 159] on div "Freshworks/Gorilla Services has set up a baseline environment. We will further …" at bounding box center [648, 156] width 1202 height 53
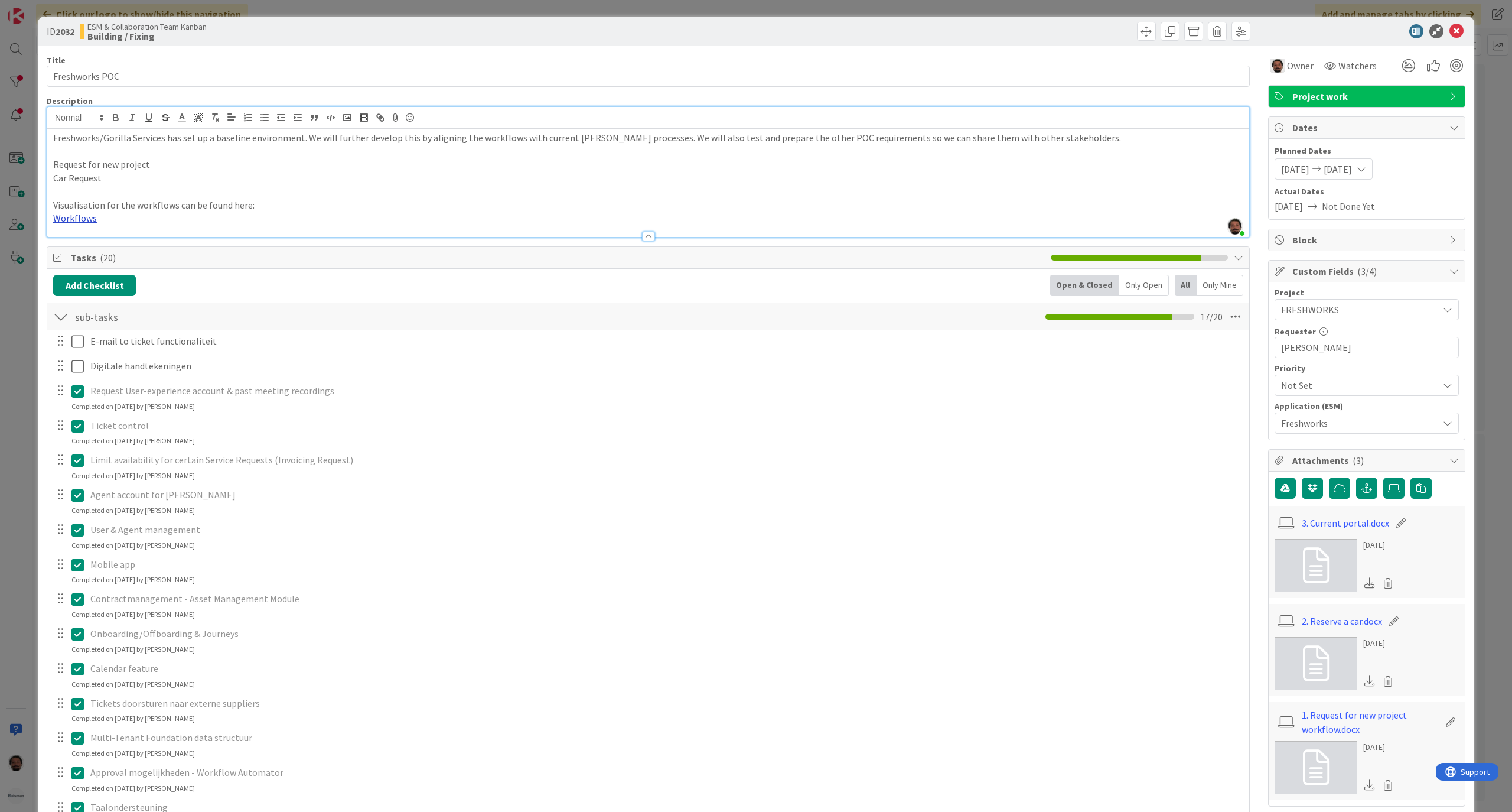
click at [71, 221] on link "Workflows" at bounding box center [75, 217] width 44 height 12
click at [127, 240] on link "[URL][DOMAIN_NAME]" at bounding box center [86, 241] width 81 height 15
click at [1450, 34] on icon at bounding box center [1457, 31] width 14 height 14
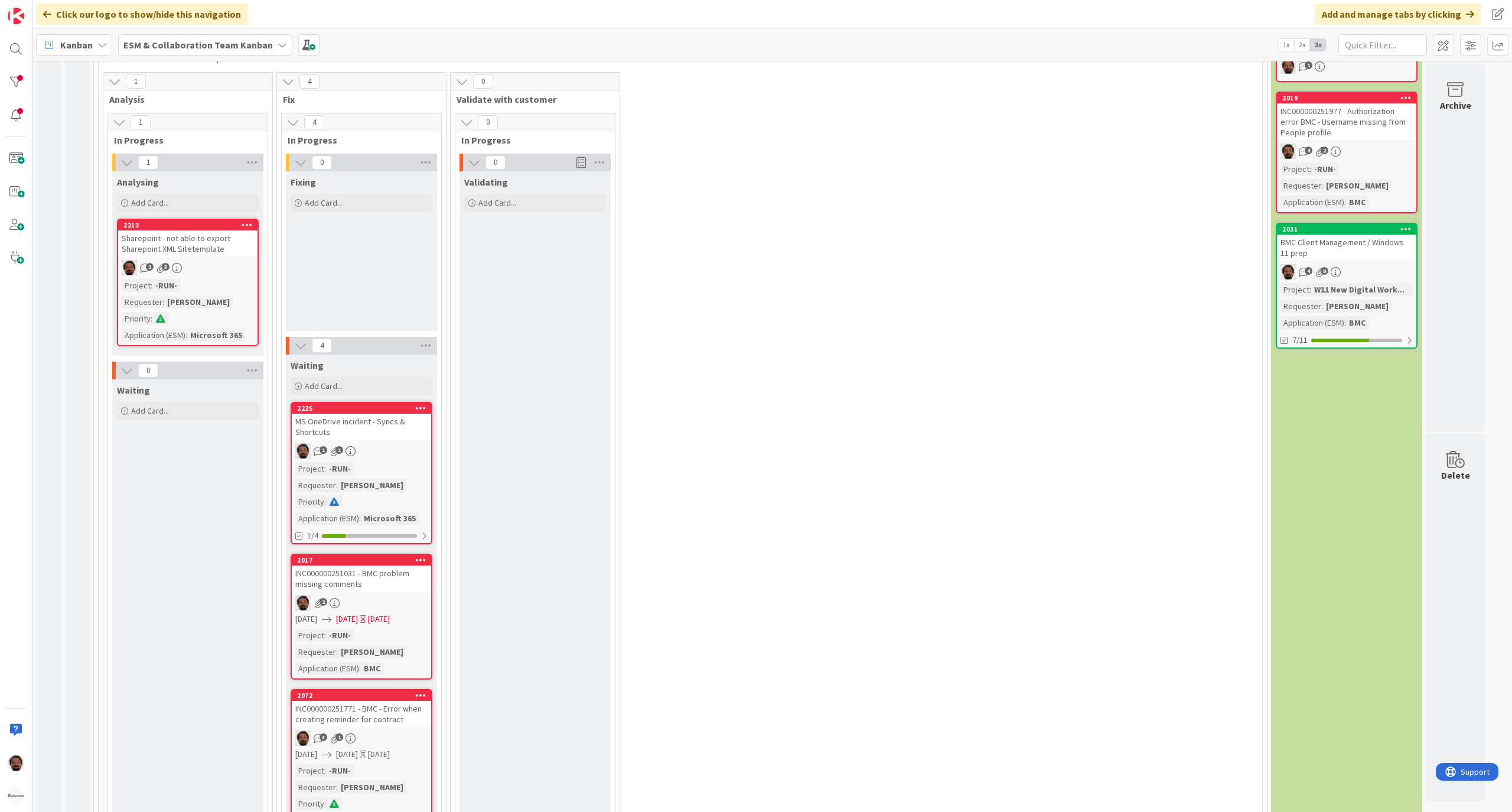
scroll to position [709, 0]
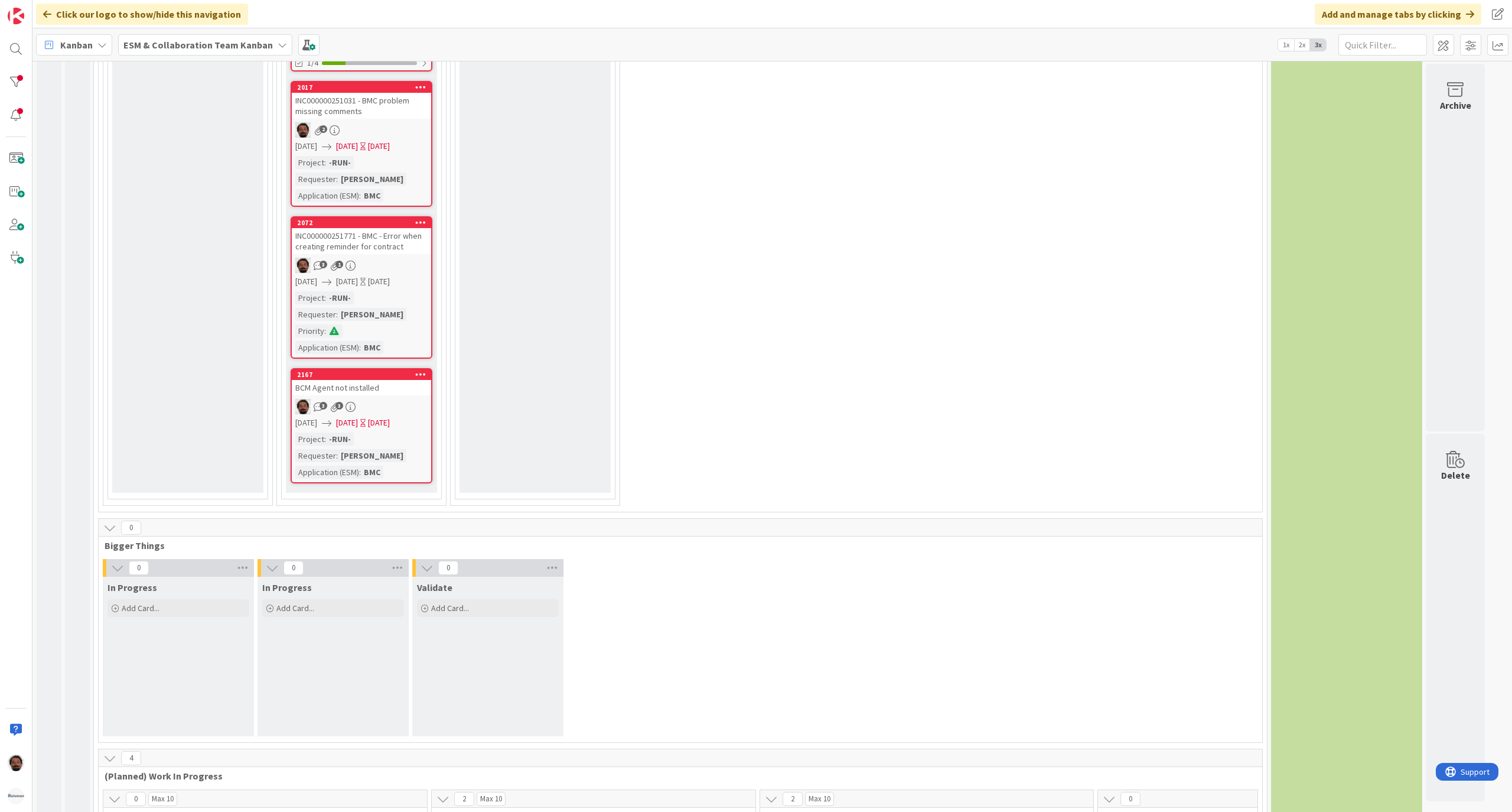
click at [398, 399] on div "3 3" at bounding box center [361, 406] width 140 height 15
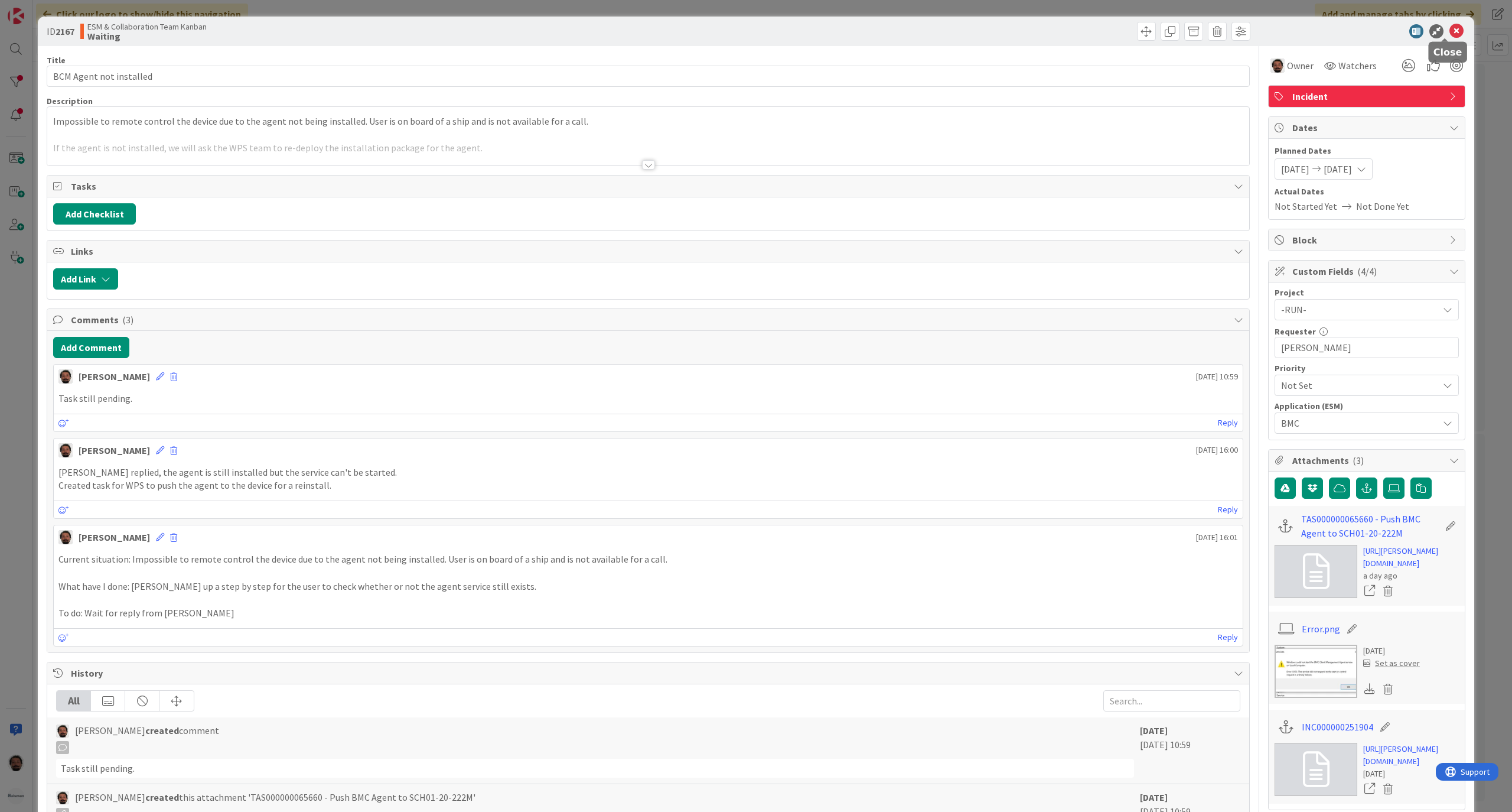
click at [1450, 36] on icon at bounding box center [1457, 31] width 14 height 14
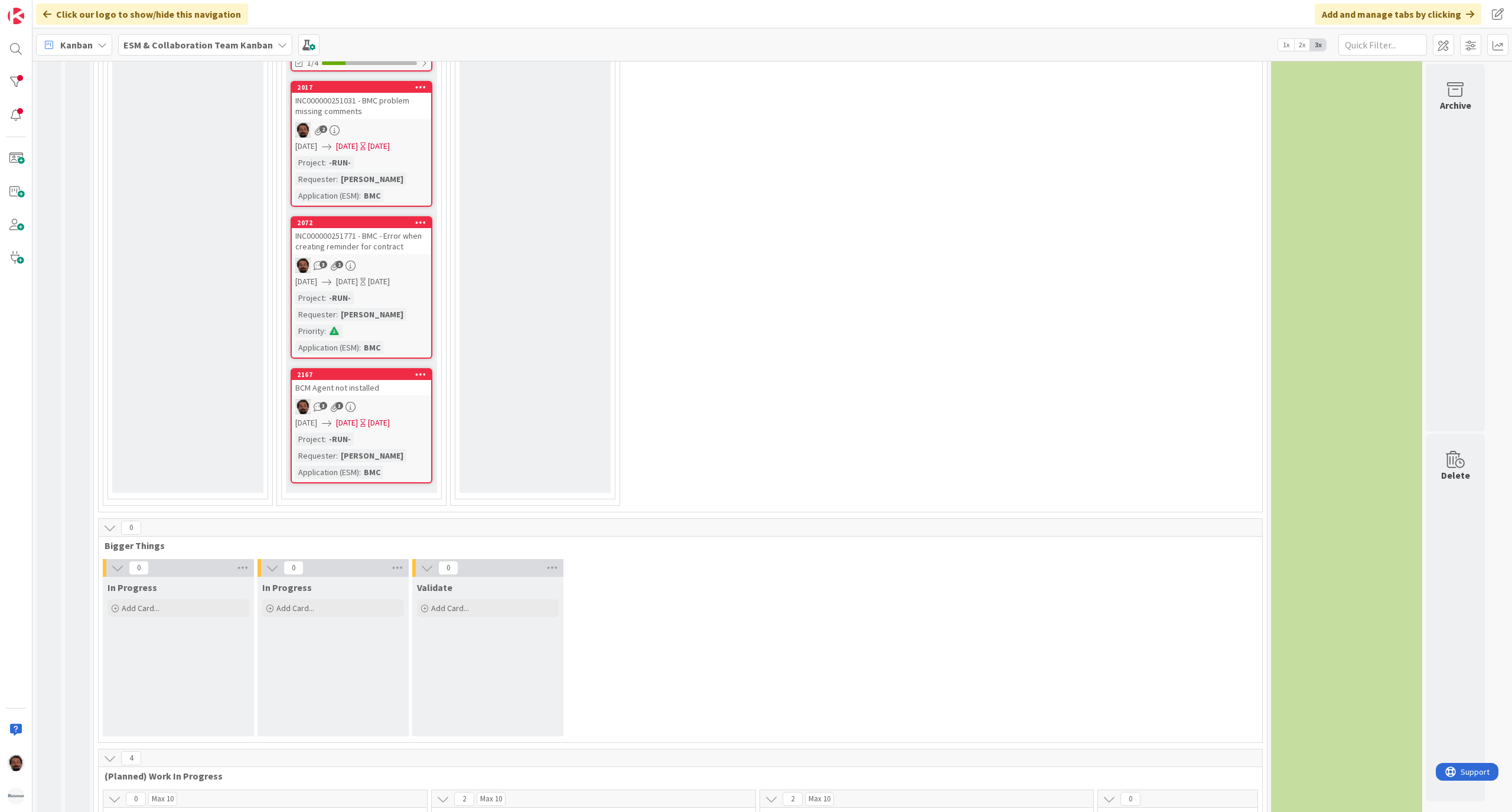
click at [366, 419] on icon at bounding box center [363, 423] width 5 height 7
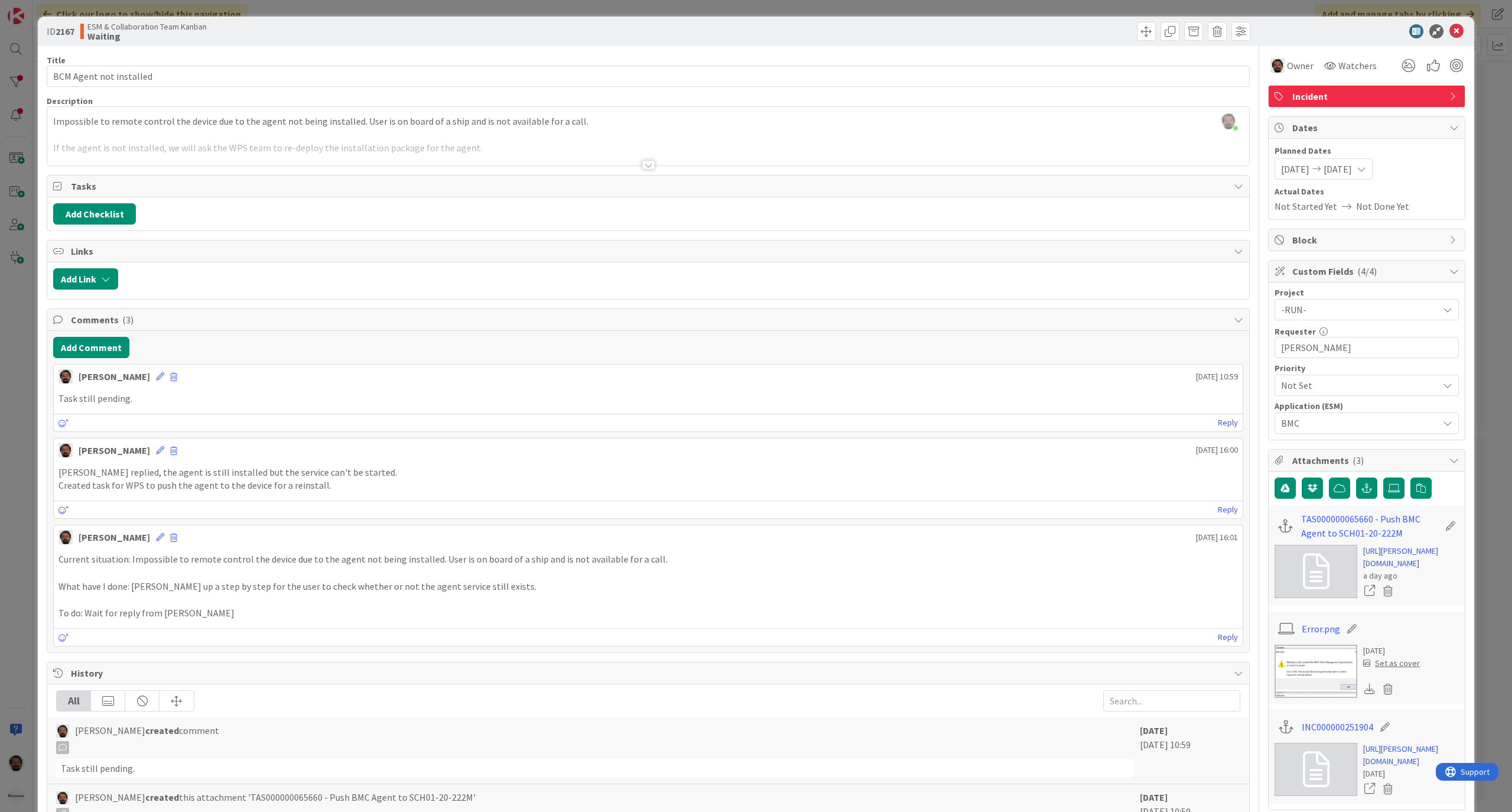
click at [1352, 168] on span "[DATE]" at bounding box center [1338, 169] width 28 height 14
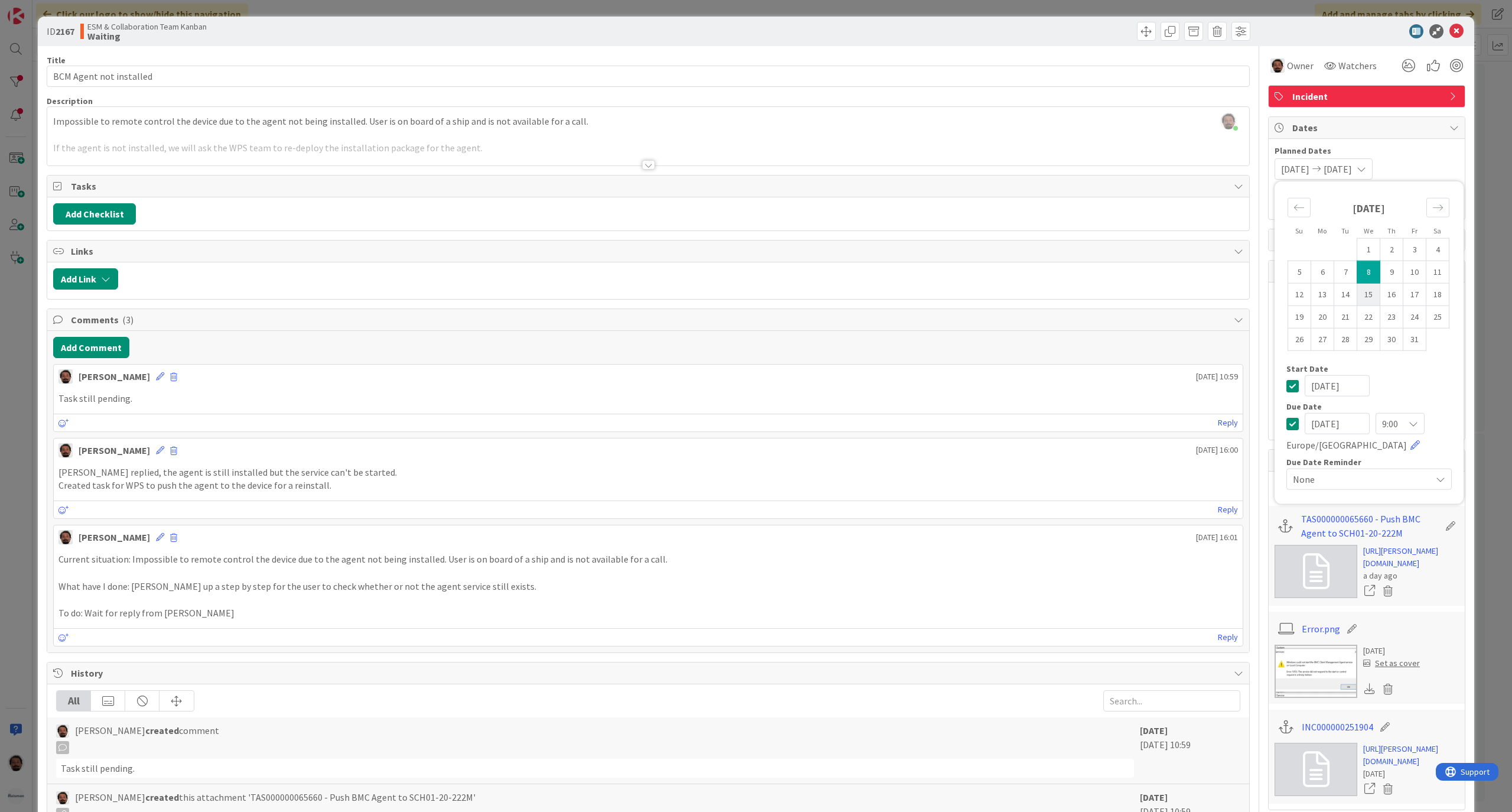
click at [1357, 294] on td "15" at bounding box center [1369, 294] width 23 height 22
type input "[DATE]"
click at [1357, 294] on td "15" at bounding box center [1369, 294] width 23 height 22
type input "[DATE]"
click at [1357, 294] on td "15" at bounding box center [1369, 294] width 23 height 22
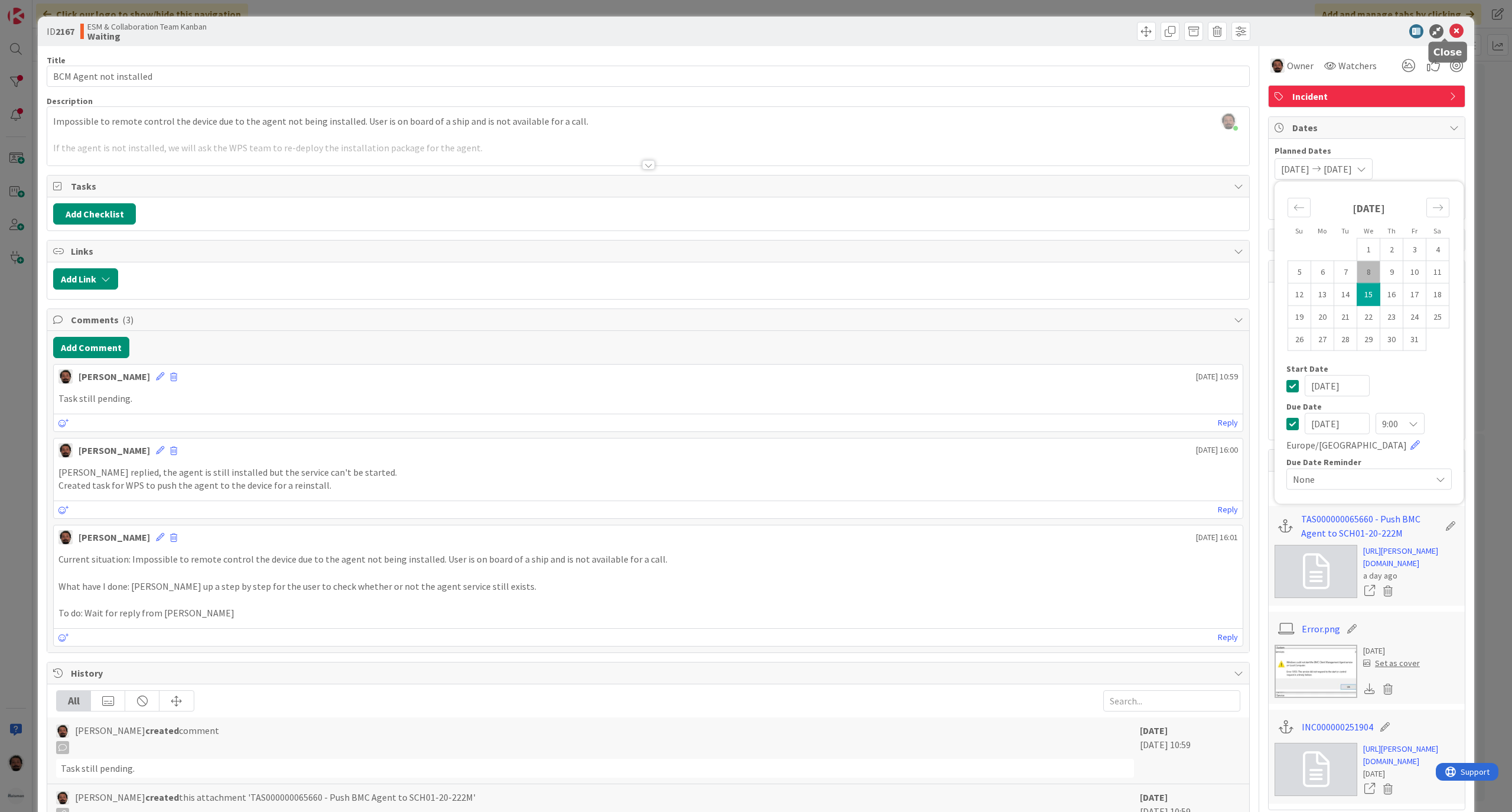
click at [1450, 36] on icon at bounding box center [1457, 31] width 14 height 14
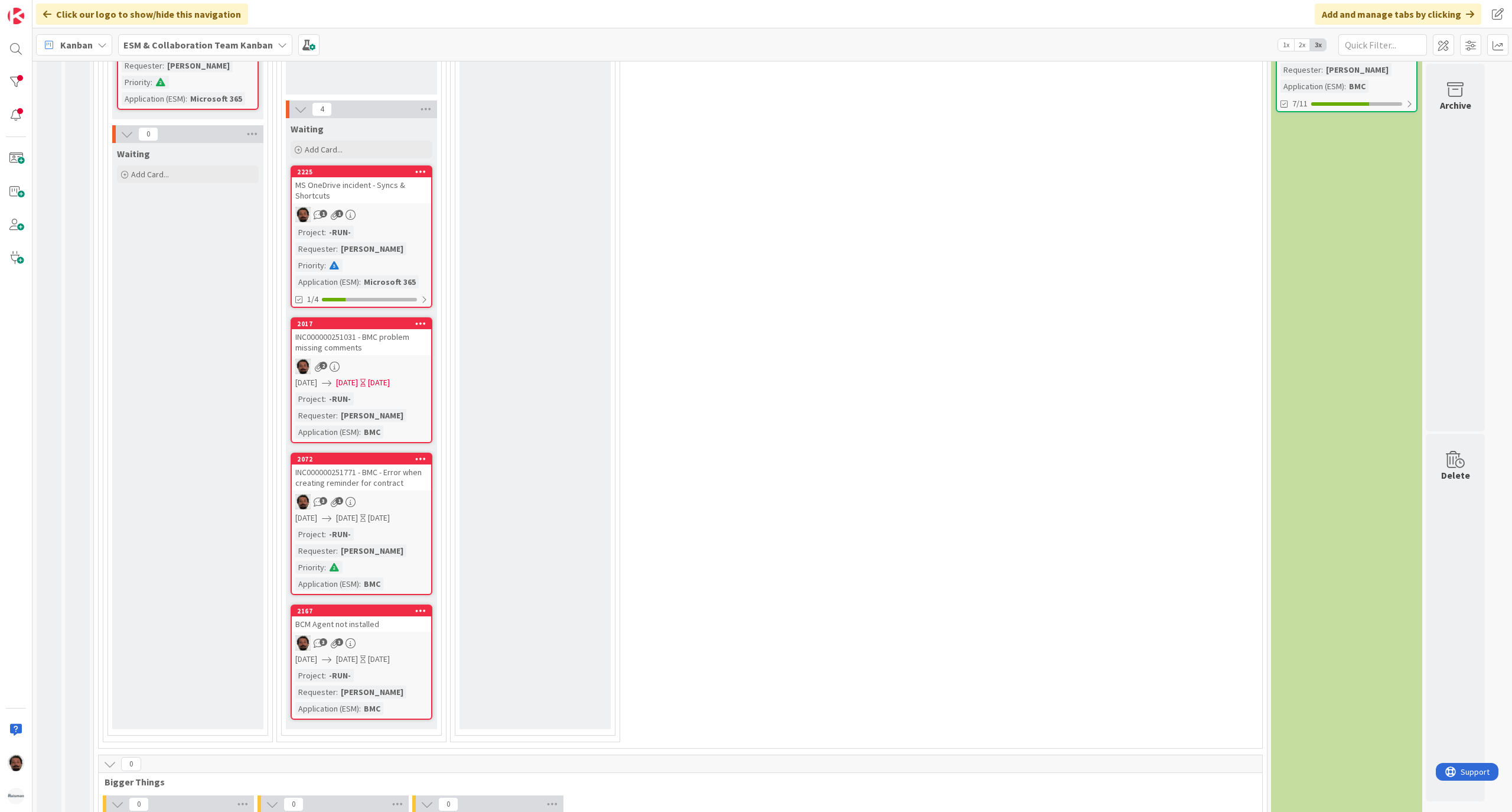
click at [390, 377] on div "[DATE]" at bounding box center [379, 383] width 22 height 12
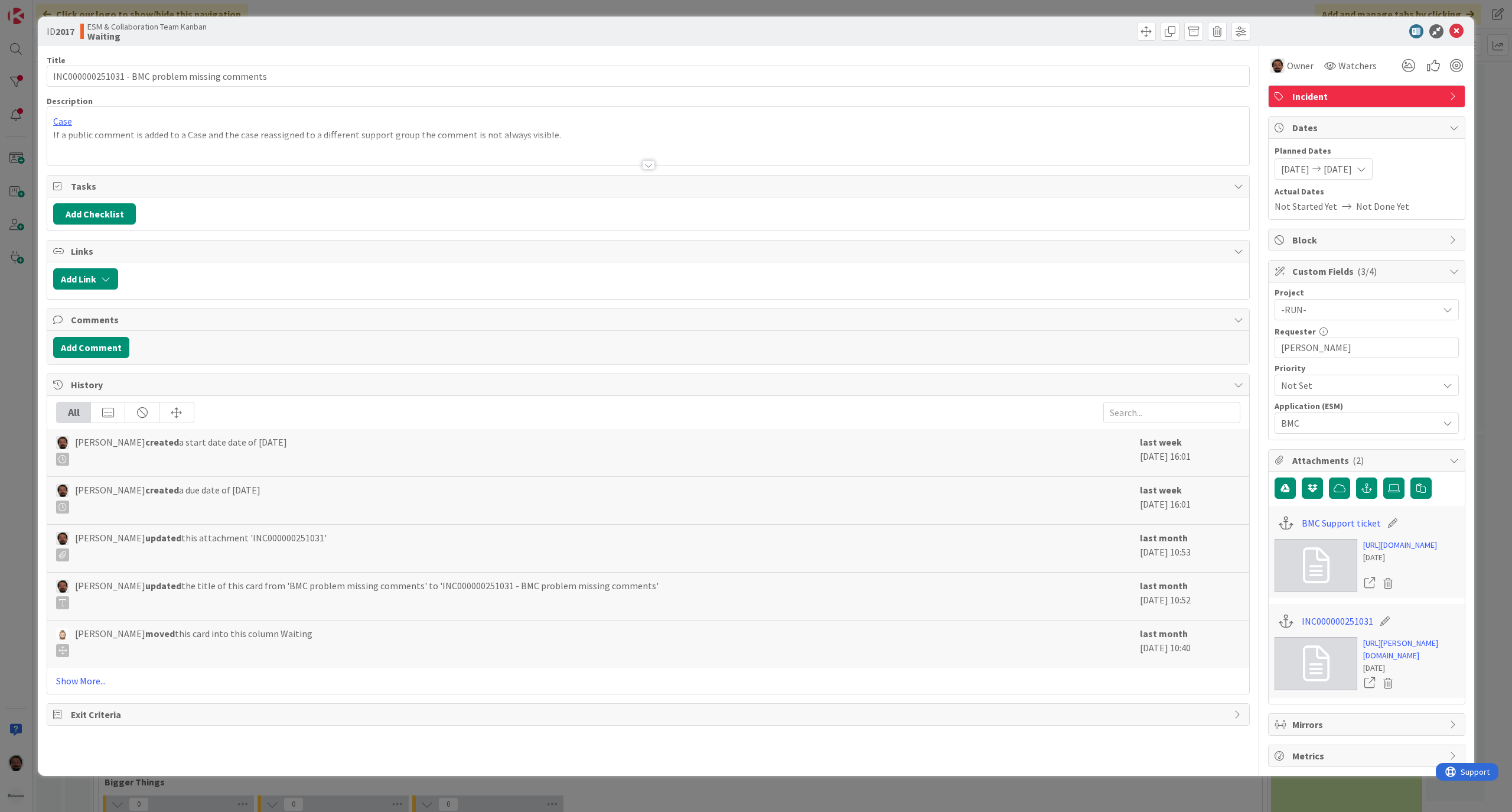
click at [1354, 161] on div "[DATE] [DATE]" at bounding box center [1323, 169] width 98 height 21
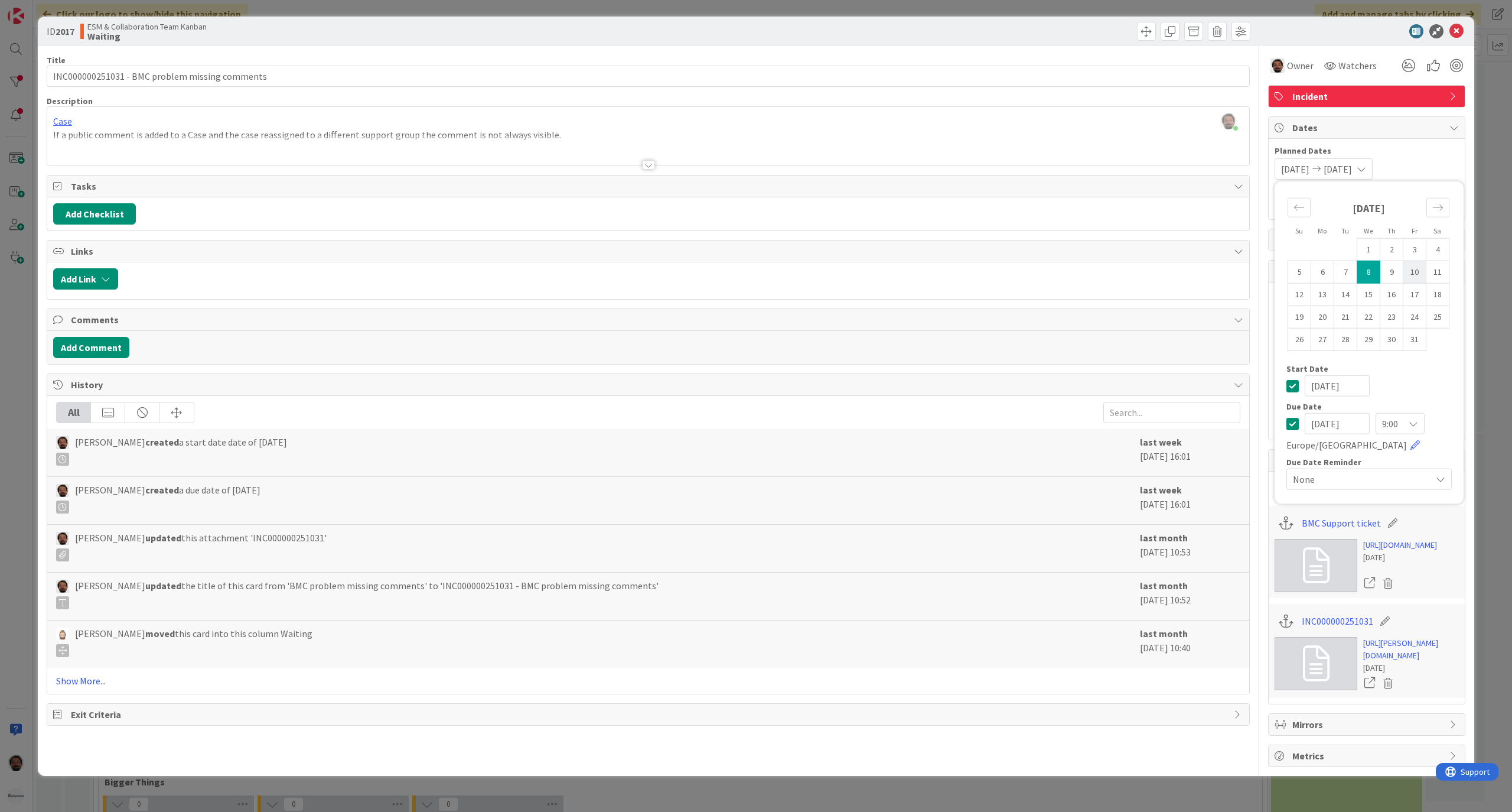
click at [1403, 272] on td "10" at bounding box center [1415, 272] width 23 height 22
type input "[DATE]"
click at [1403, 272] on td "10" at bounding box center [1415, 272] width 23 height 22
type input "[DATE]"
click at [1450, 25] on icon at bounding box center [1457, 31] width 14 height 14
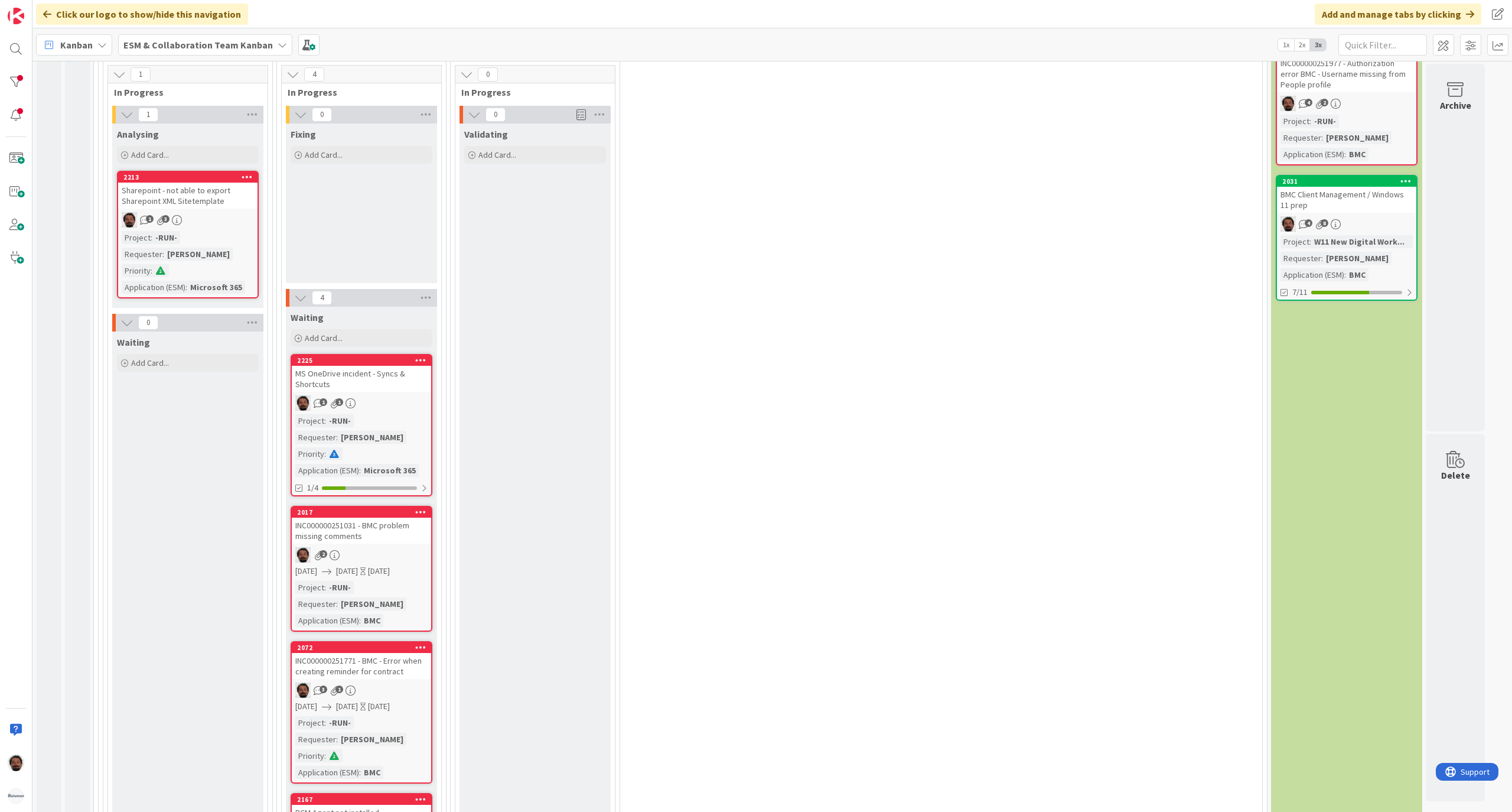
scroll to position [236, 0]
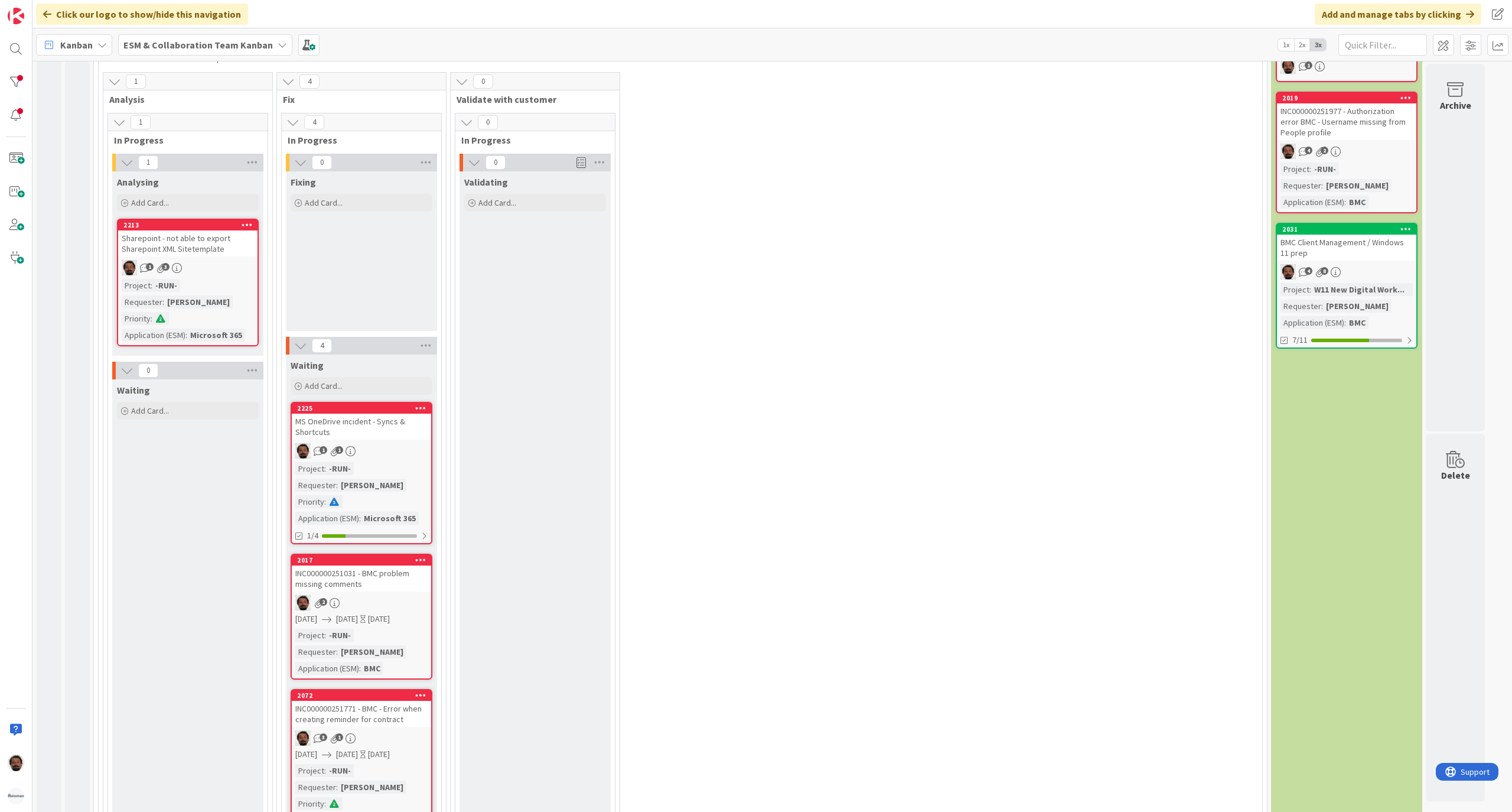
click at [226, 247] on div "Sharepoint - not able to export Sharepoint XML Sitetemplate" at bounding box center [188, 243] width 140 height 26
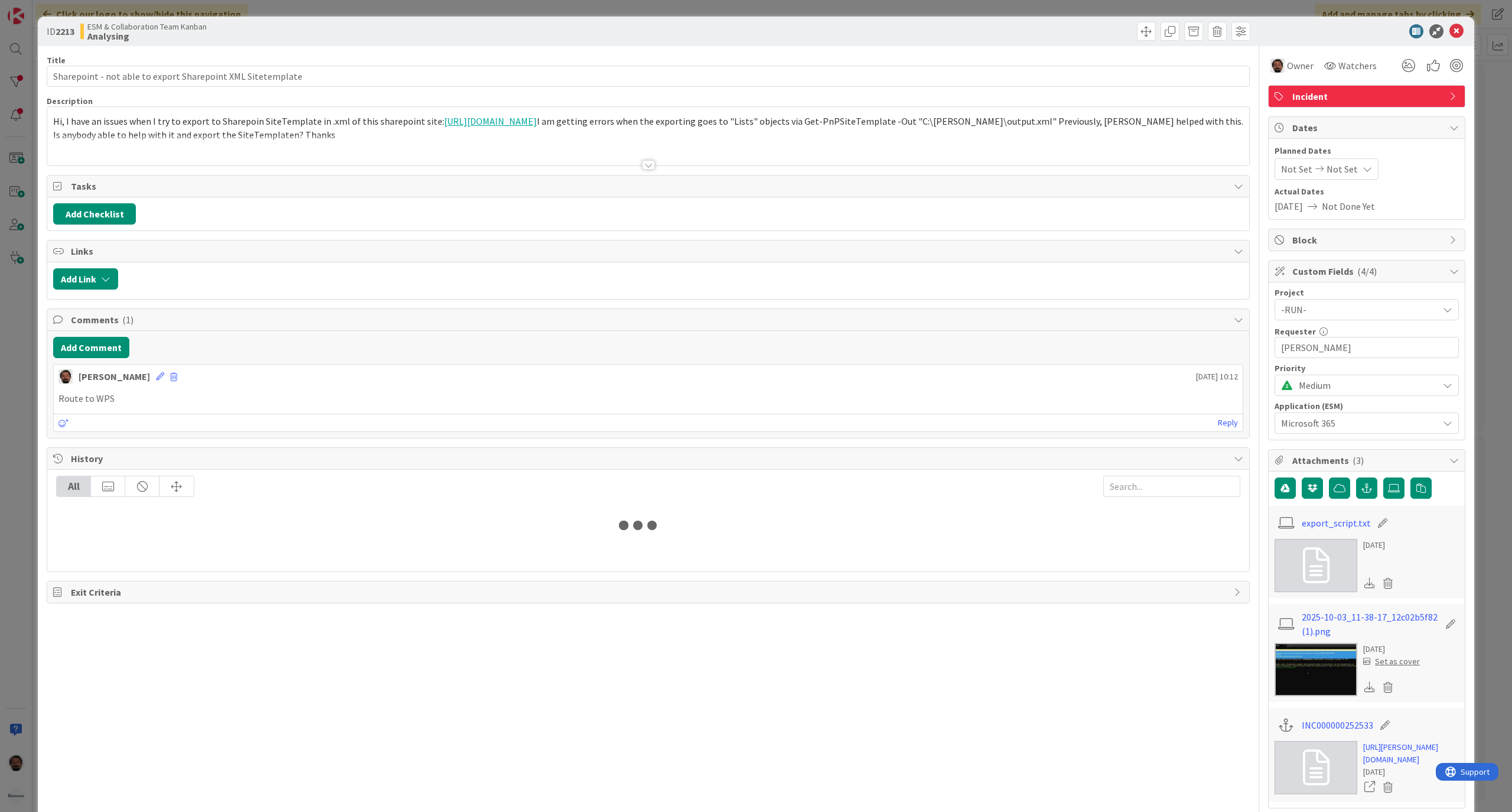
type input "Sharepoint - not able to export Sharepoint XML Sitetemplate"
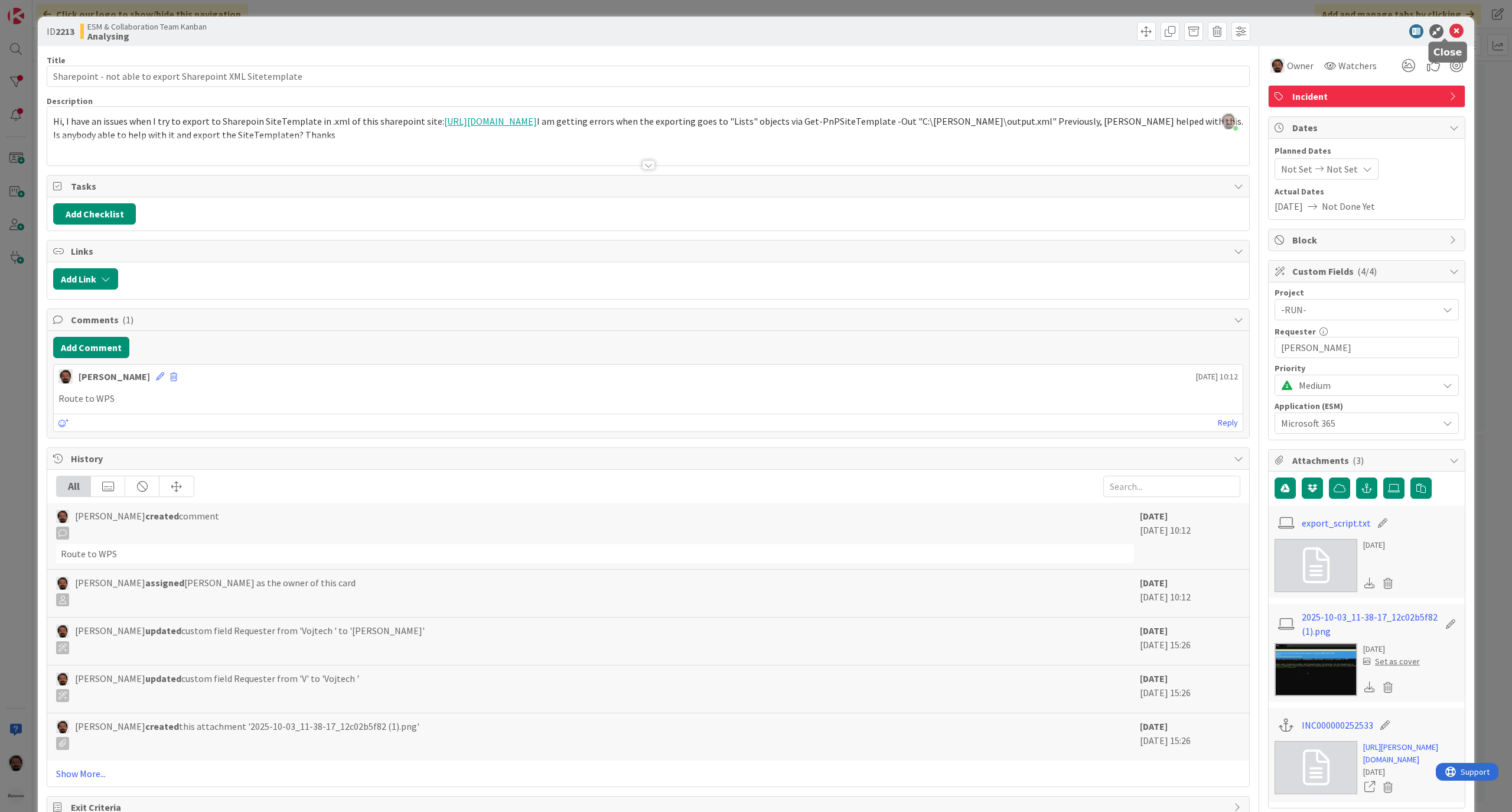
click at [1450, 29] on icon at bounding box center [1457, 31] width 14 height 14
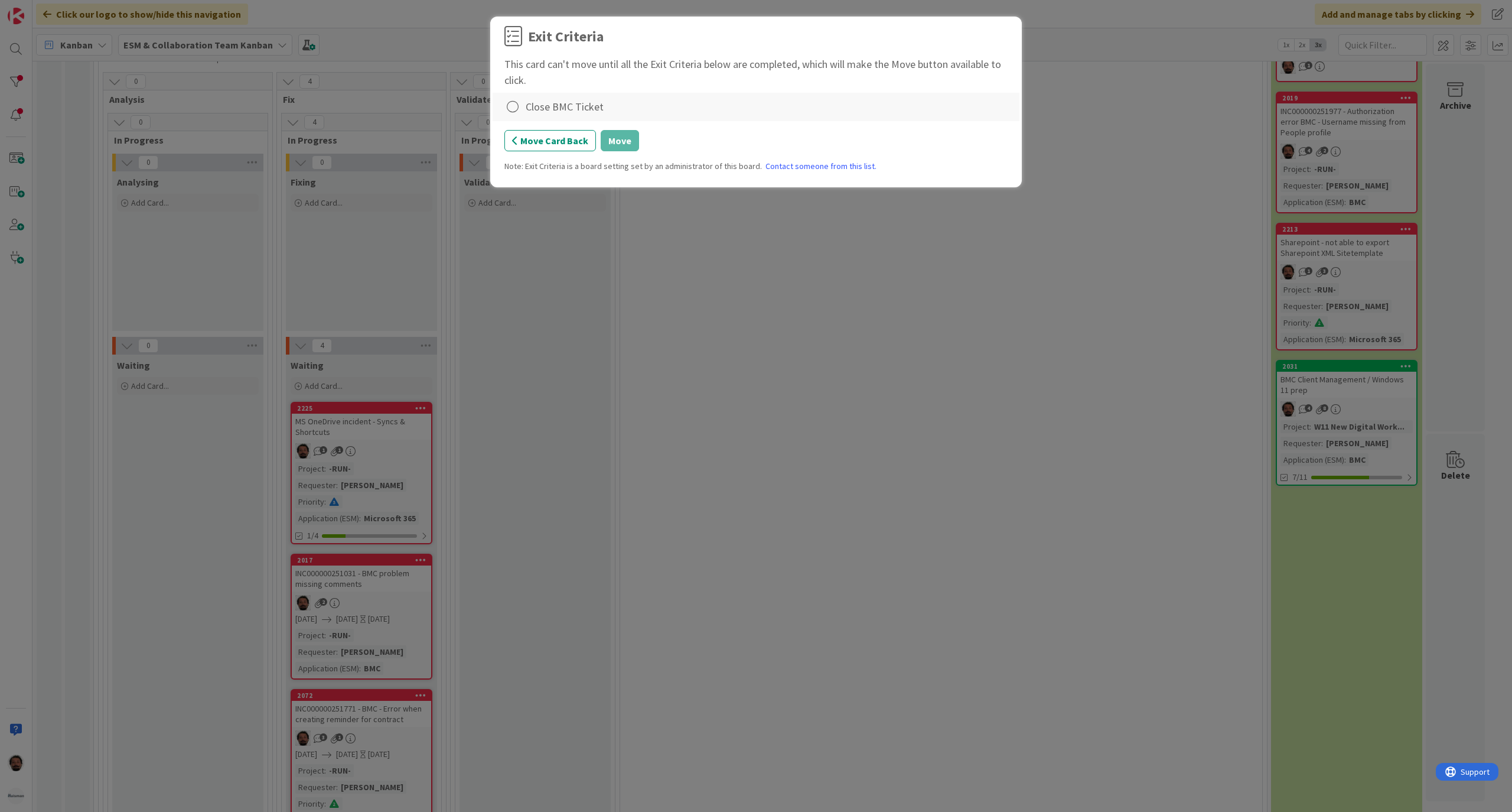
click at [522, 105] on div "Close BMC Ticket" at bounding box center [756, 107] width 504 height 17
click at [502, 101] on div "Close BMC Ticket" at bounding box center [756, 107] width 527 height 28
click at [521, 107] on div "Close BMC Ticket" at bounding box center [756, 107] width 504 height 17
click at [515, 107] on icon at bounding box center [513, 107] width 17 height 17
click at [554, 128] on link "Complete" at bounding box center [578, 132] width 148 height 17
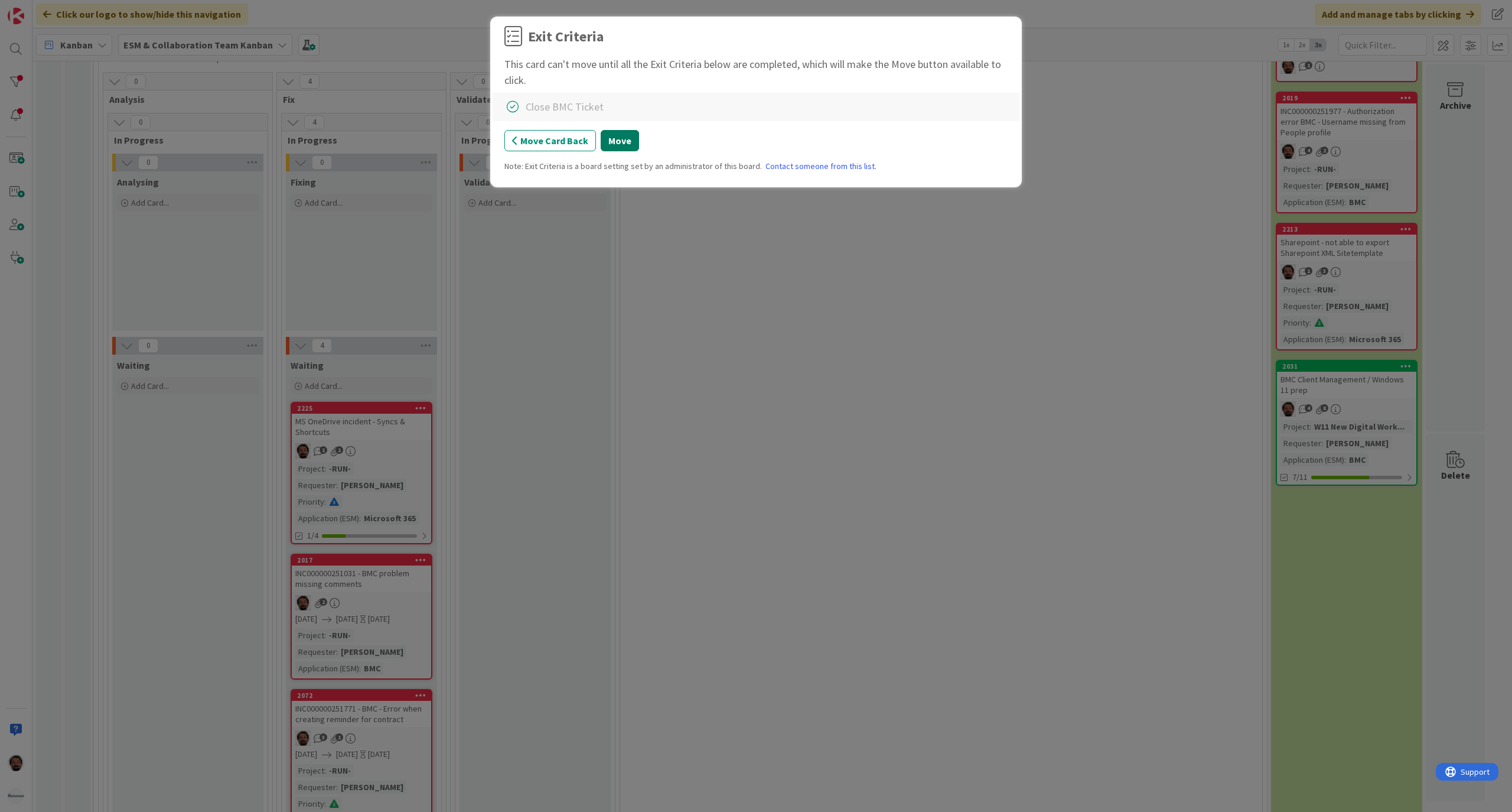
click at [610, 140] on button "Move" at bounding box center [619, 141] width 38 height 21
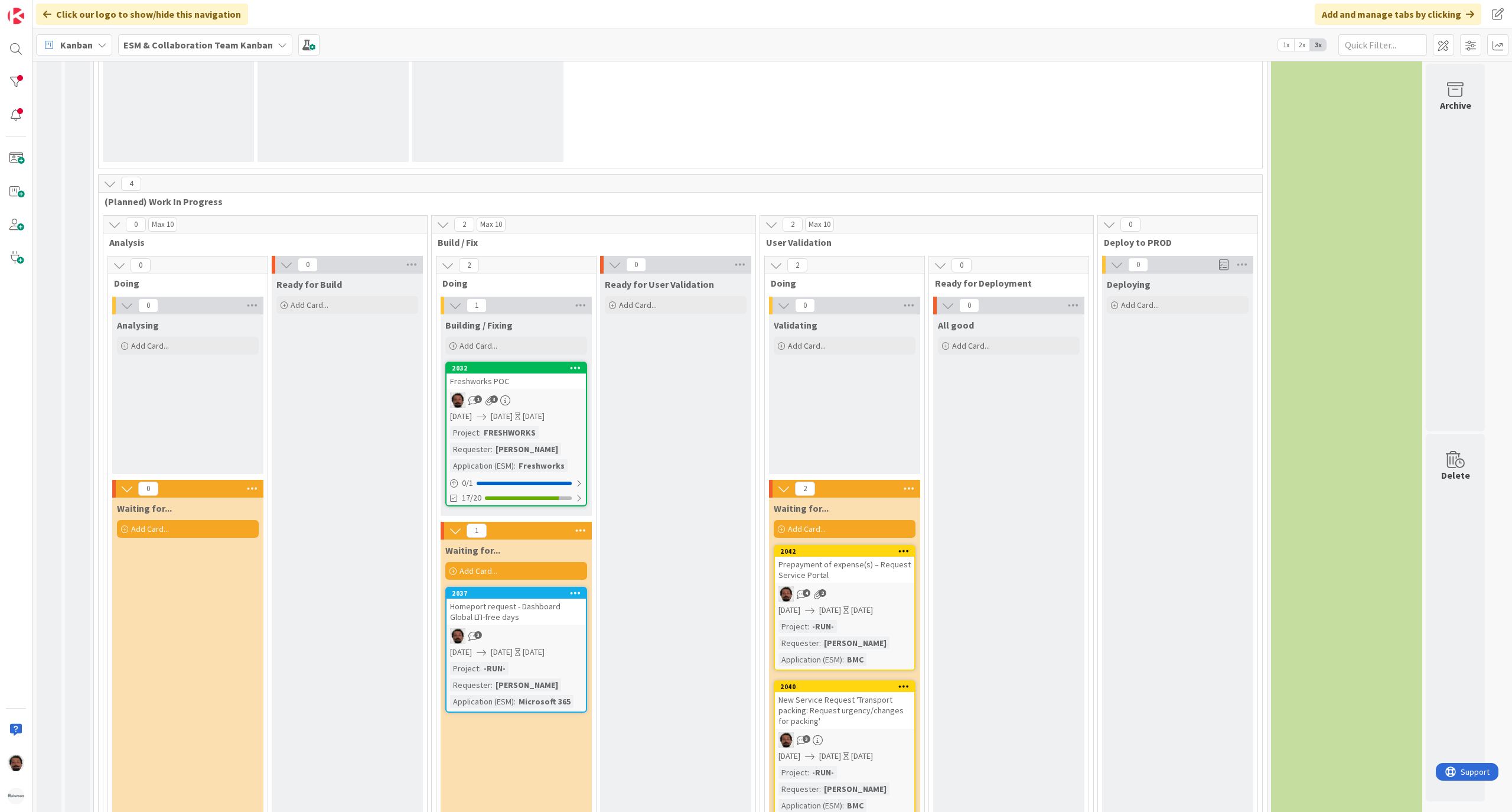
scroll to position [1311, 0]
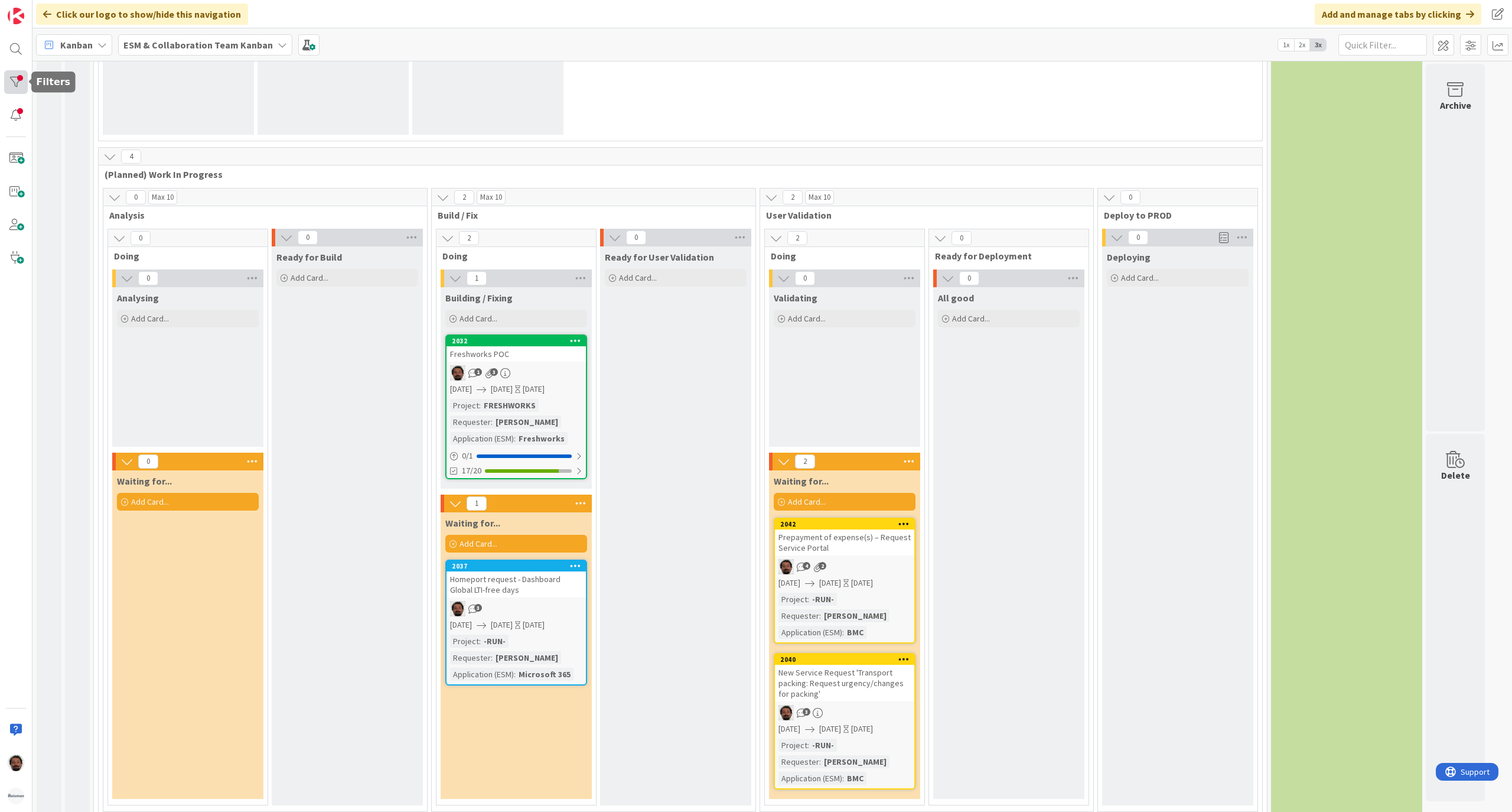
click at [8, 76] on div at bounding box center [16, 82] width 24 height 24
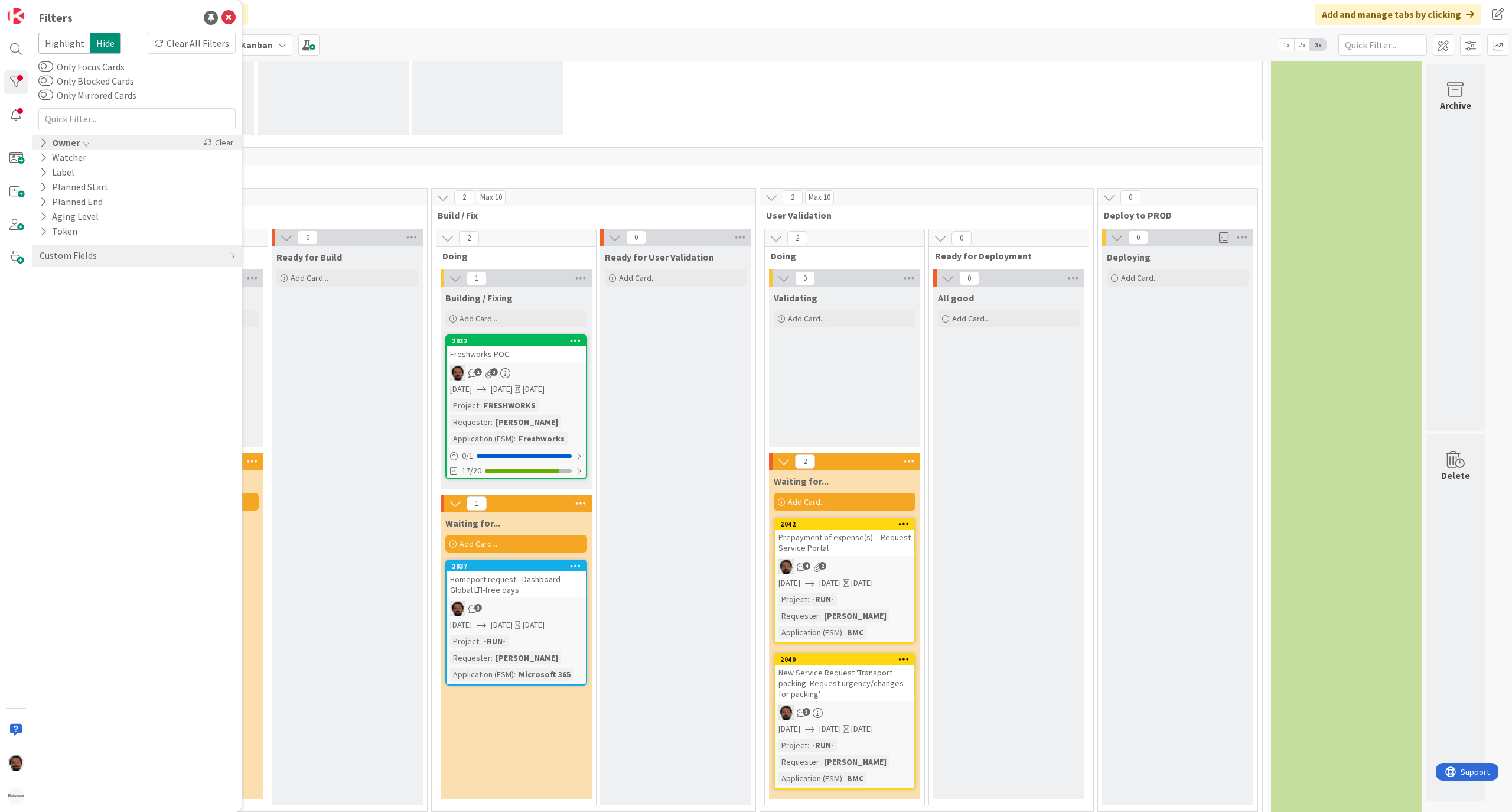
click at [45, 140] on icon at bounding box center [43, 142] width 8 height 10
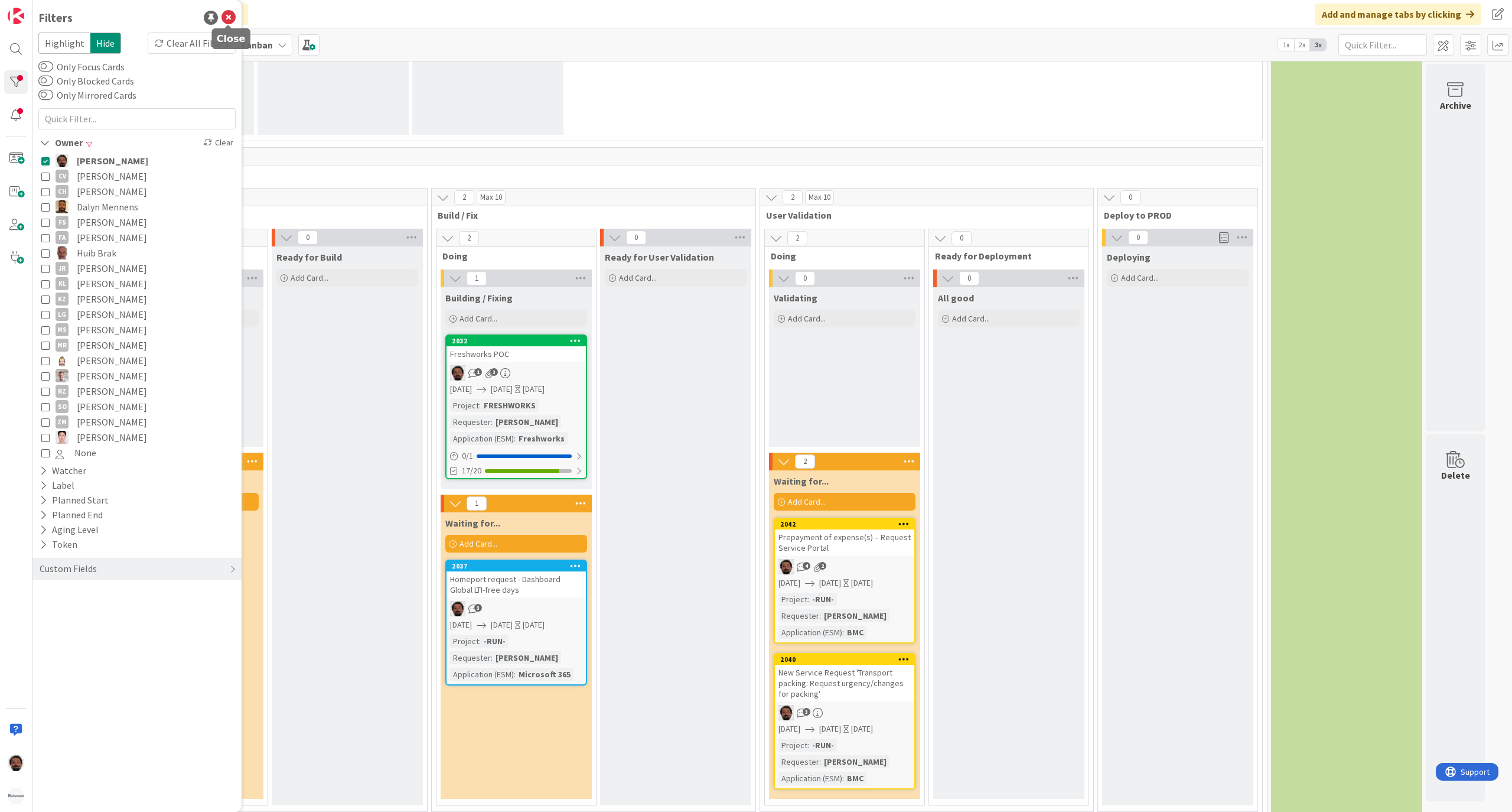
click at [232, 21] on icon at bounding box center [229, 18] width 14 height 14
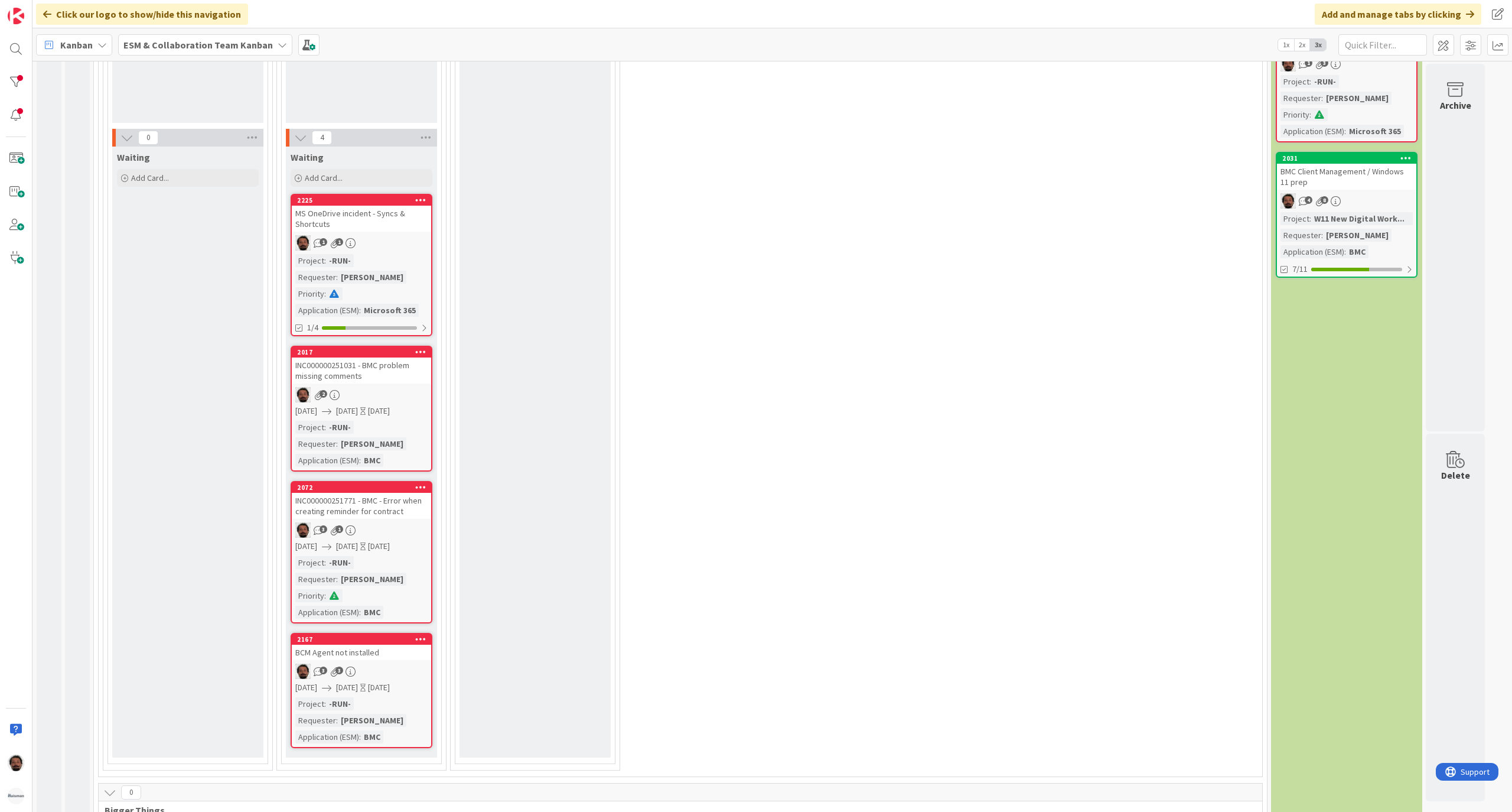
scroll to position [0, 0]
